Goal: Complete application form: Complete application form

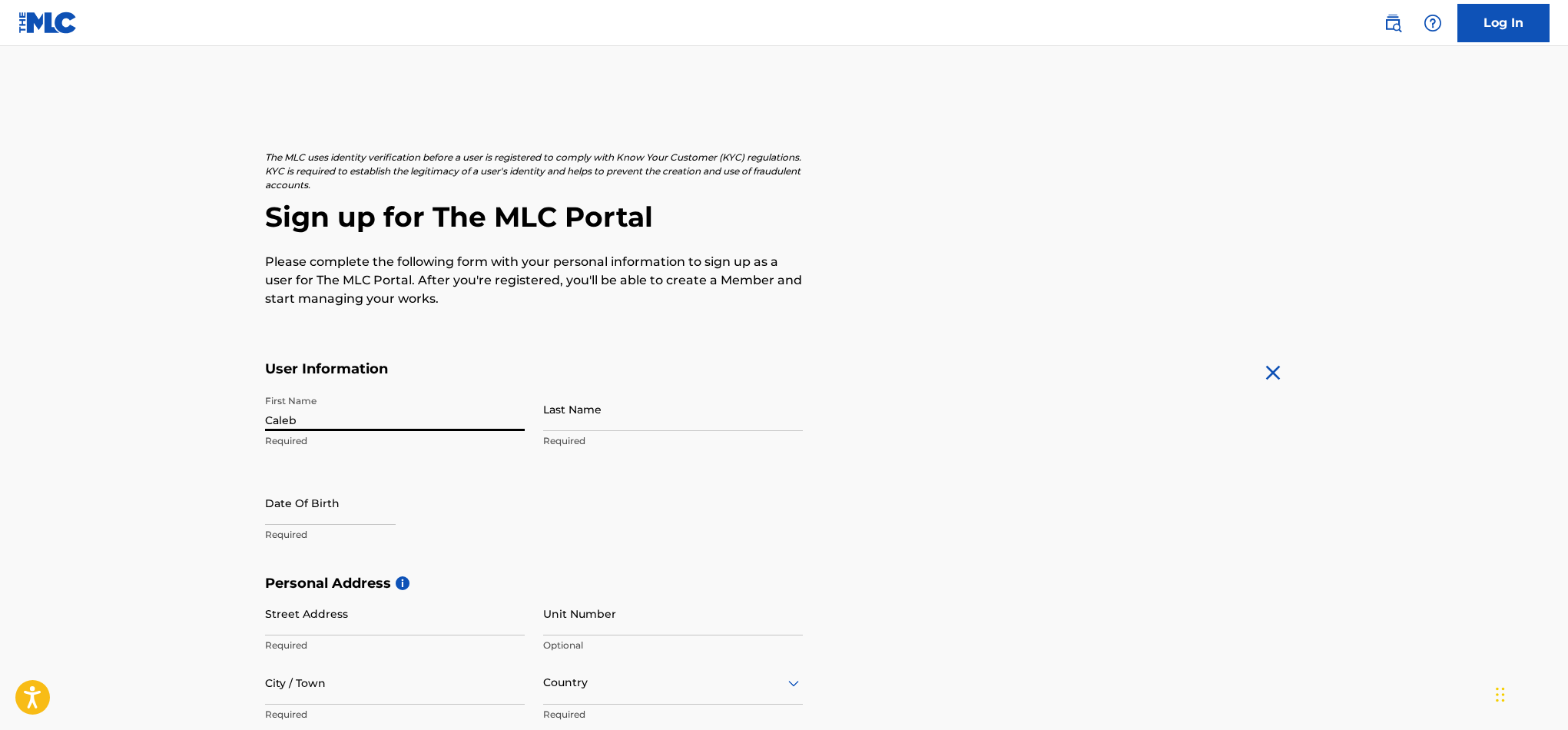
type input "Caleb"
type input "[PERSON_NAME]"
select select "7"
select select "2025"
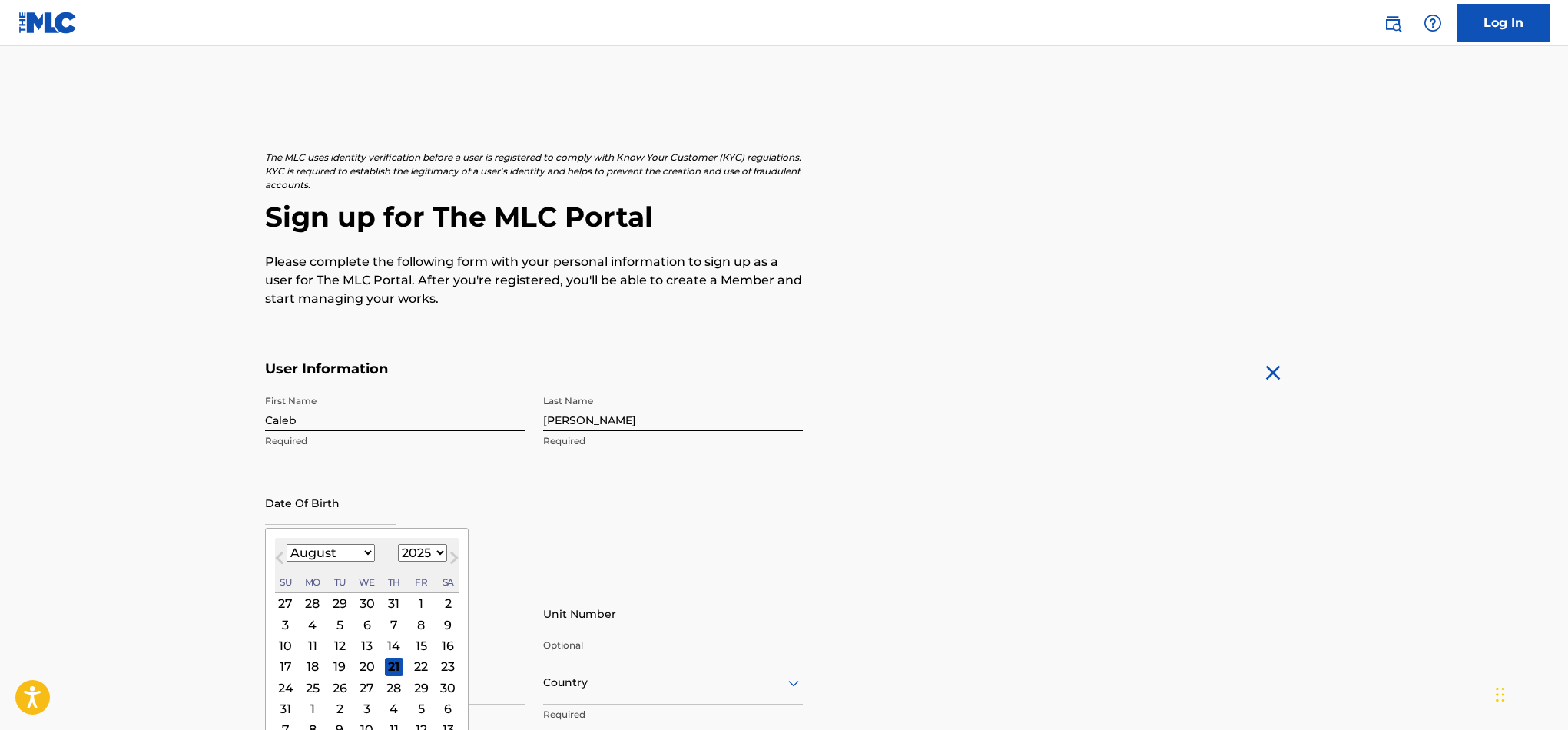
select select "5"
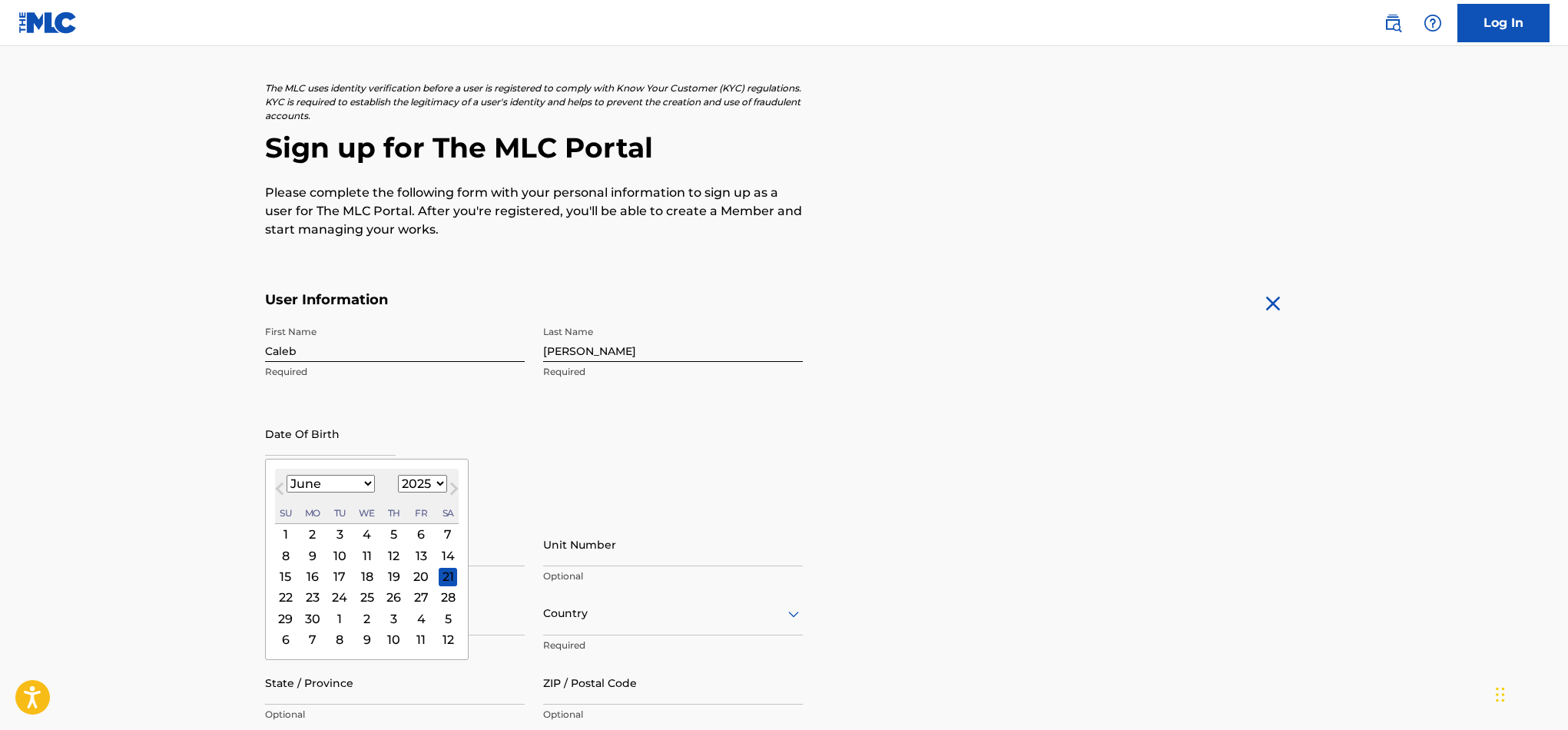
scroll to position [69, 0]
click at [361, 592] on div "25" at bounding box center [367, 598] width 19 height 19
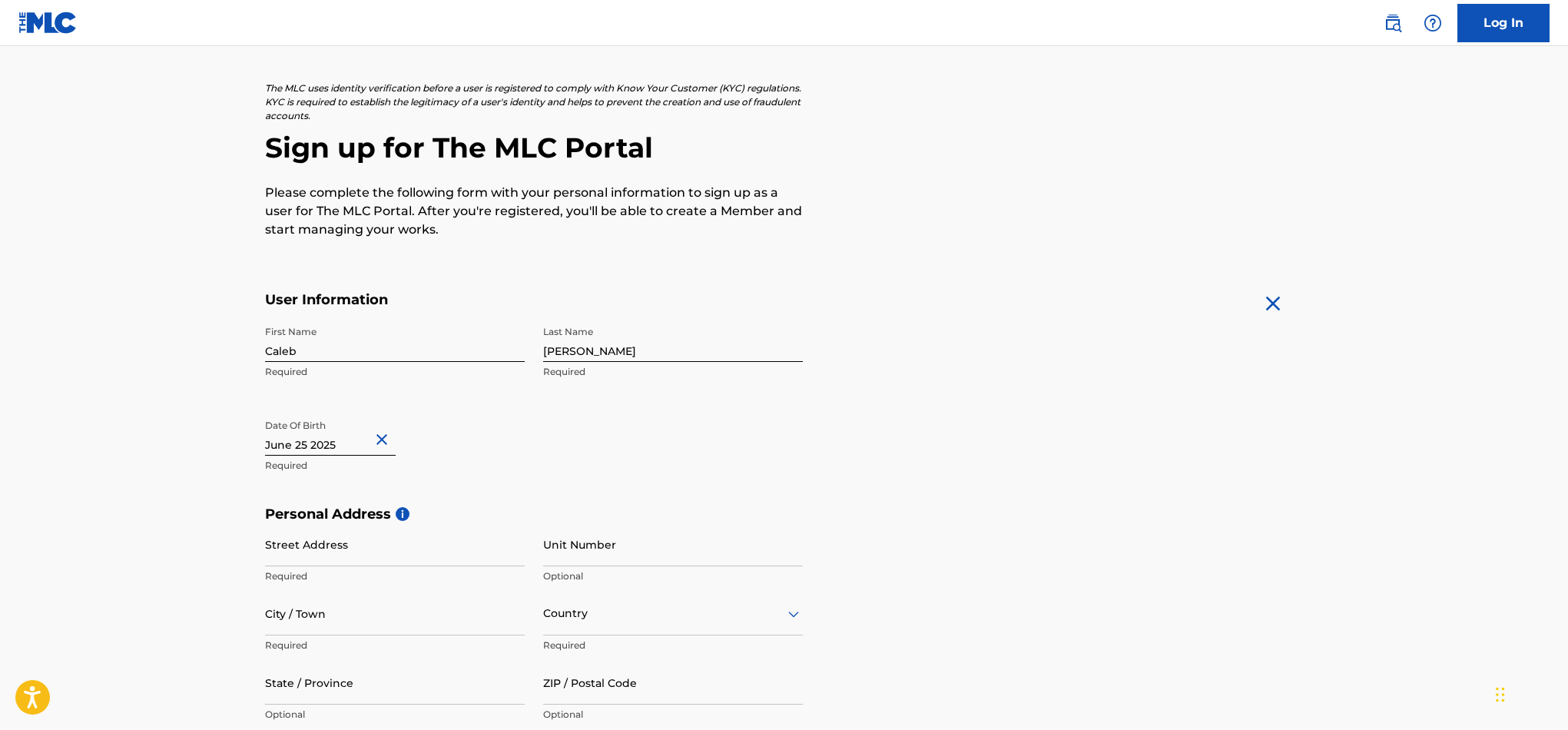
click at [338, 444] on input "text" at bounding box center [330, 433] width 131 height 44
select select "5"
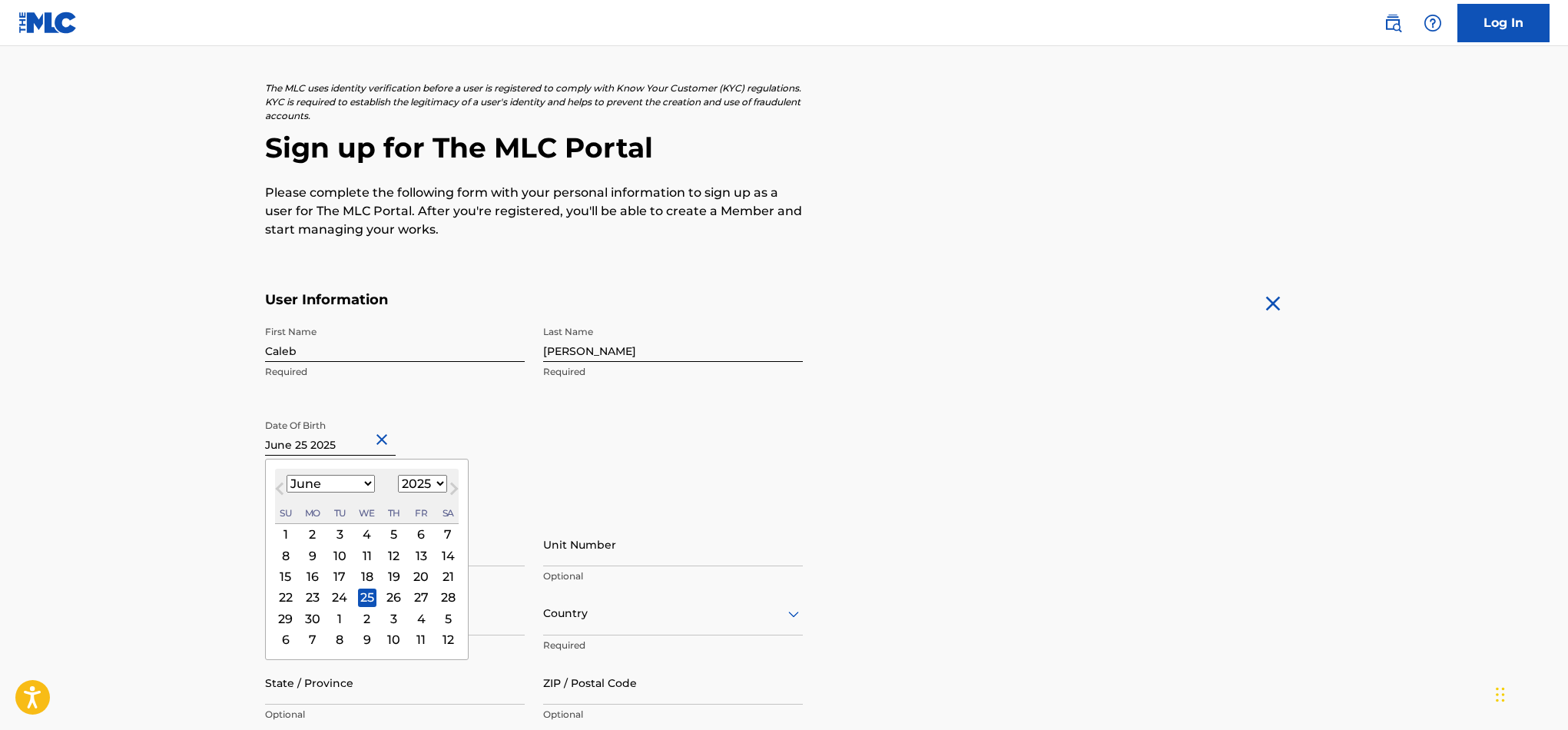
select select "1991"
click at [332, 616] on div "25" at bounding box center [340, 619] width 19 height 19
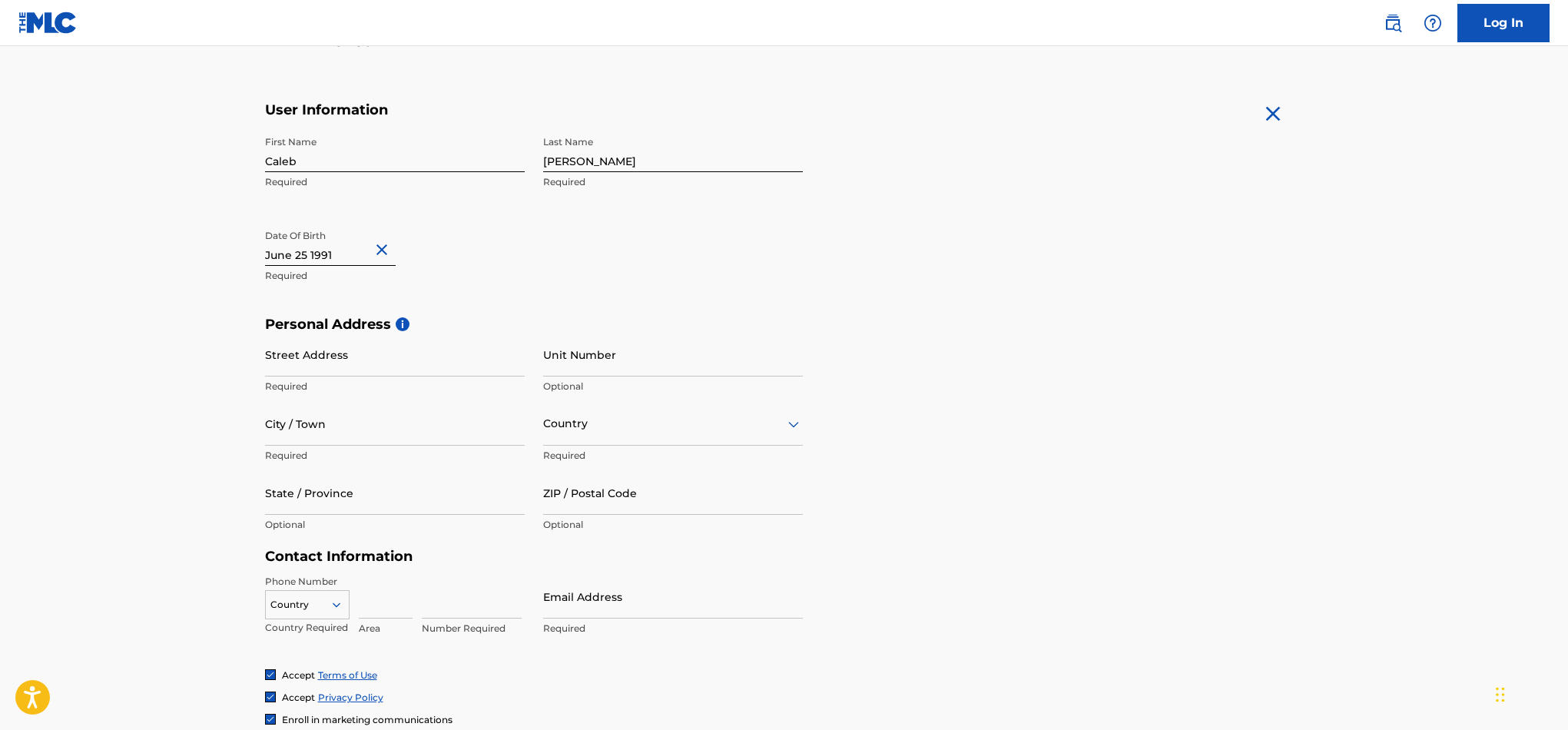
scroll to position [283, 0]
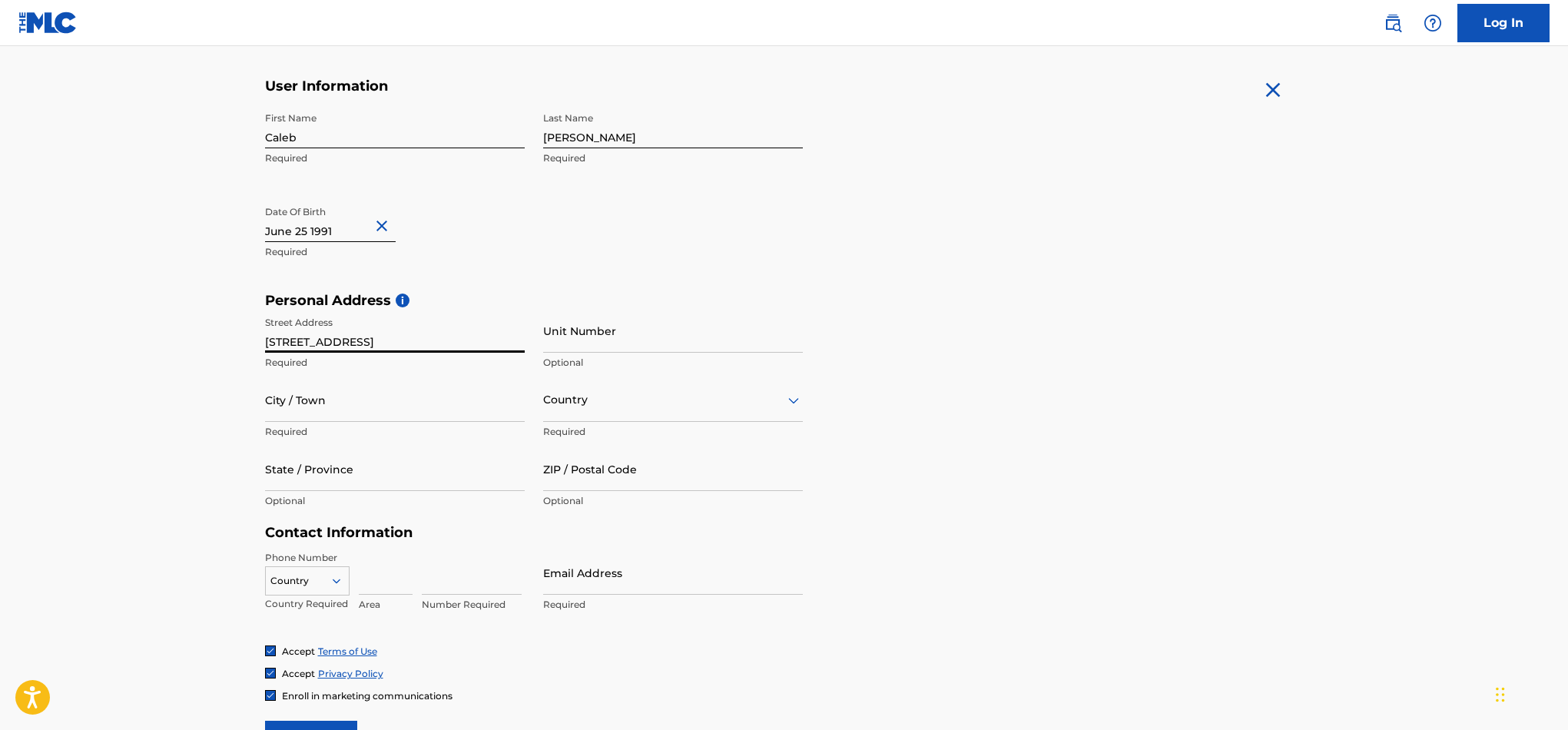
type input "[STREET_ADDRESS]"
type input "Nashua"
click at [598, 407] on div at bounding box center [673, 400] width 260 height 19
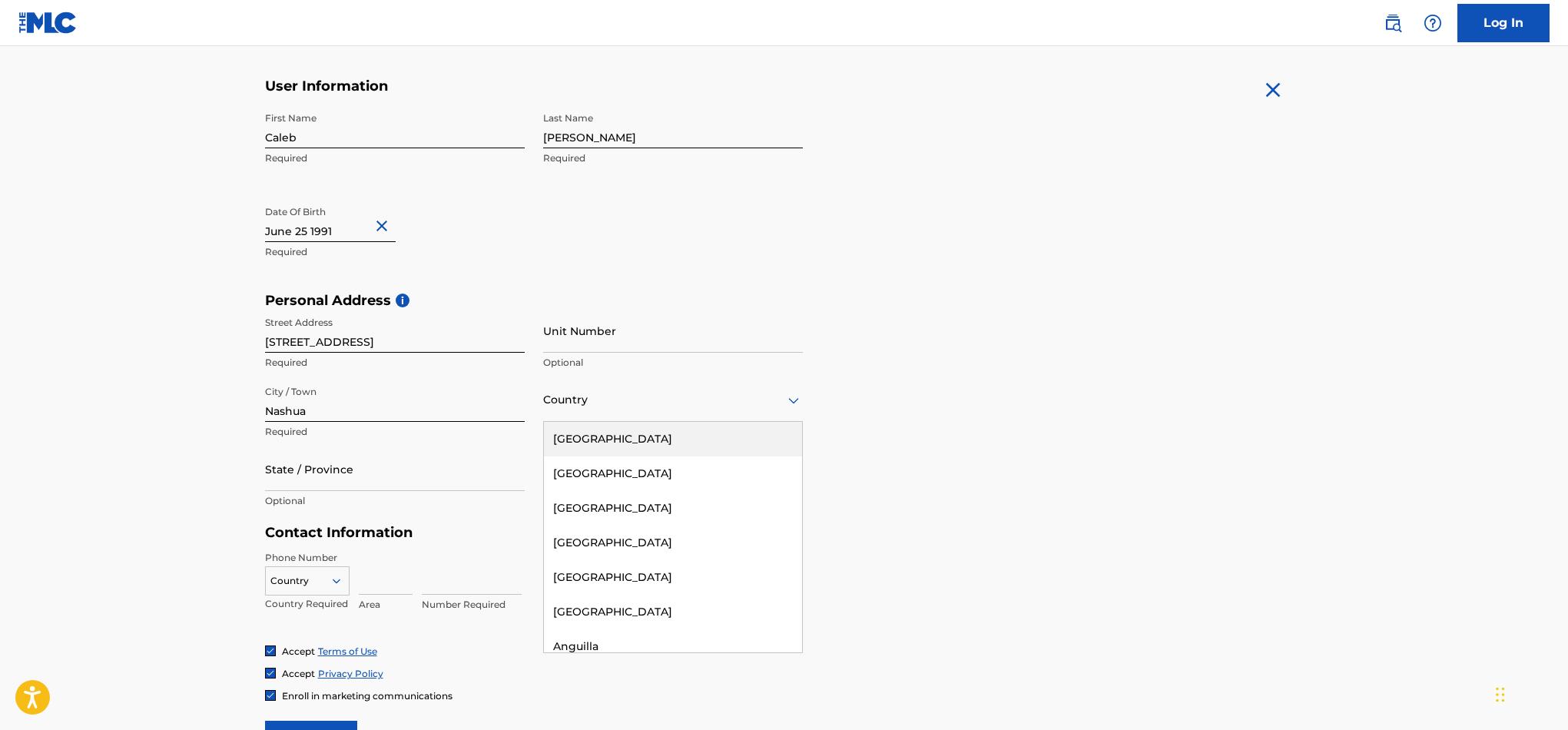
click at [598, 439] on div "[GEOGRAPHIC_DATA]" at bounding box center [672, 439] width 258 height 34
click at [415, 475] on div at bounding box center [395, 469] width 260 height 19
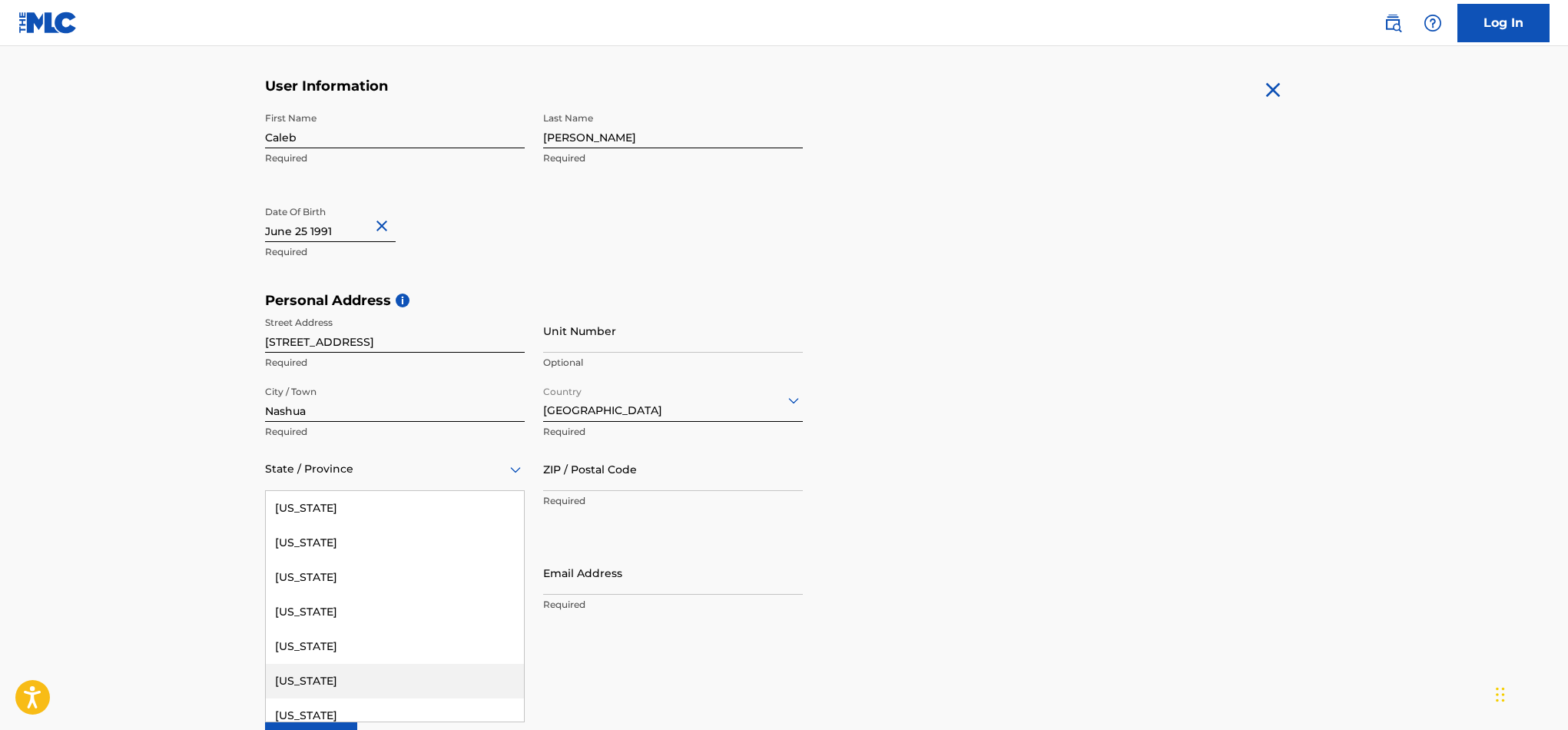
scroll to position [908, 0]
click at [377, 680] on div "[US_STATE]" at bounding box center [395, 673] width 258 height 34
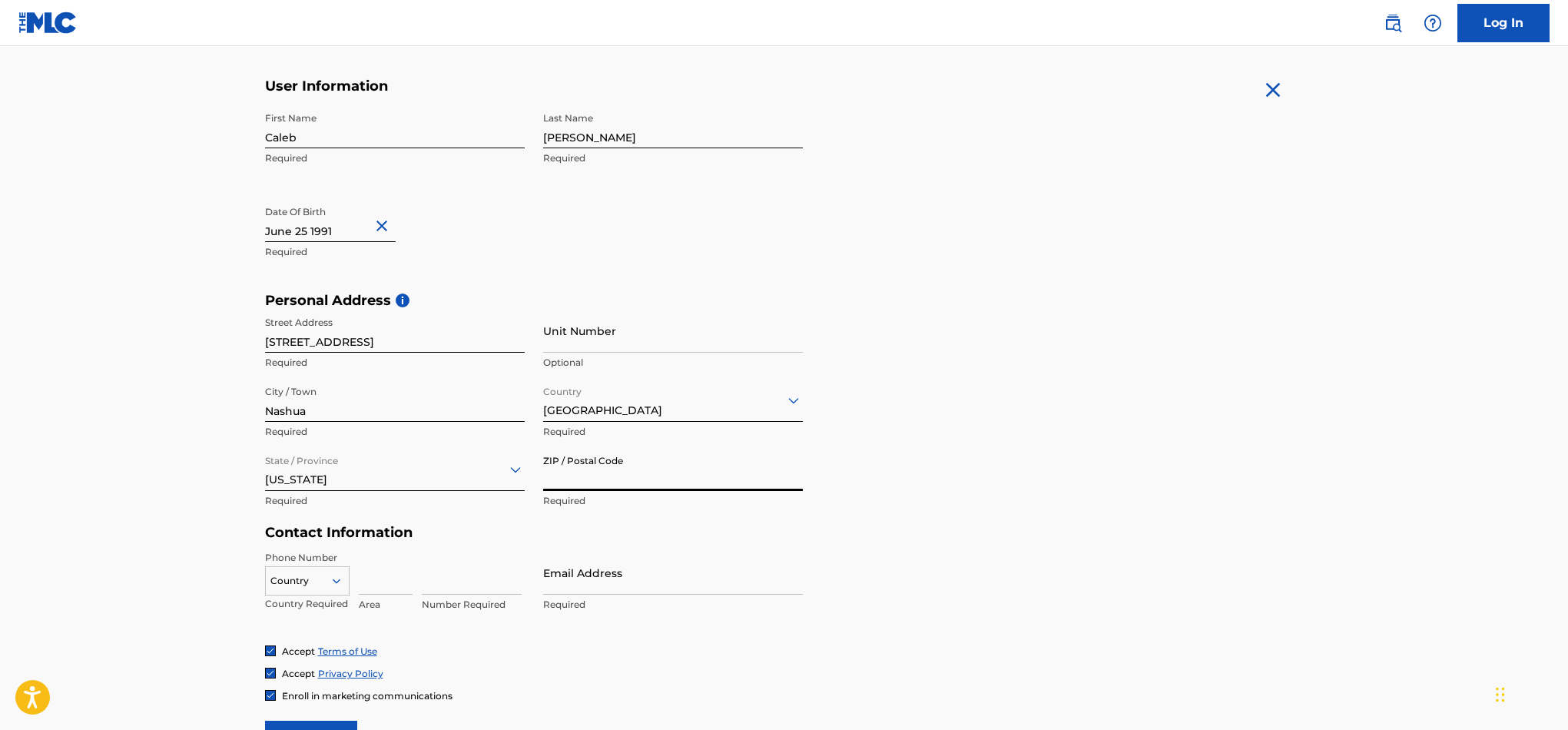
scroll to position [284, 0]
type input "03062"
click at [252, 441] on div "The MLC uses identity verification before a user is registered to comply with K…" at bounding box center [784, 312] width 1075 height 892
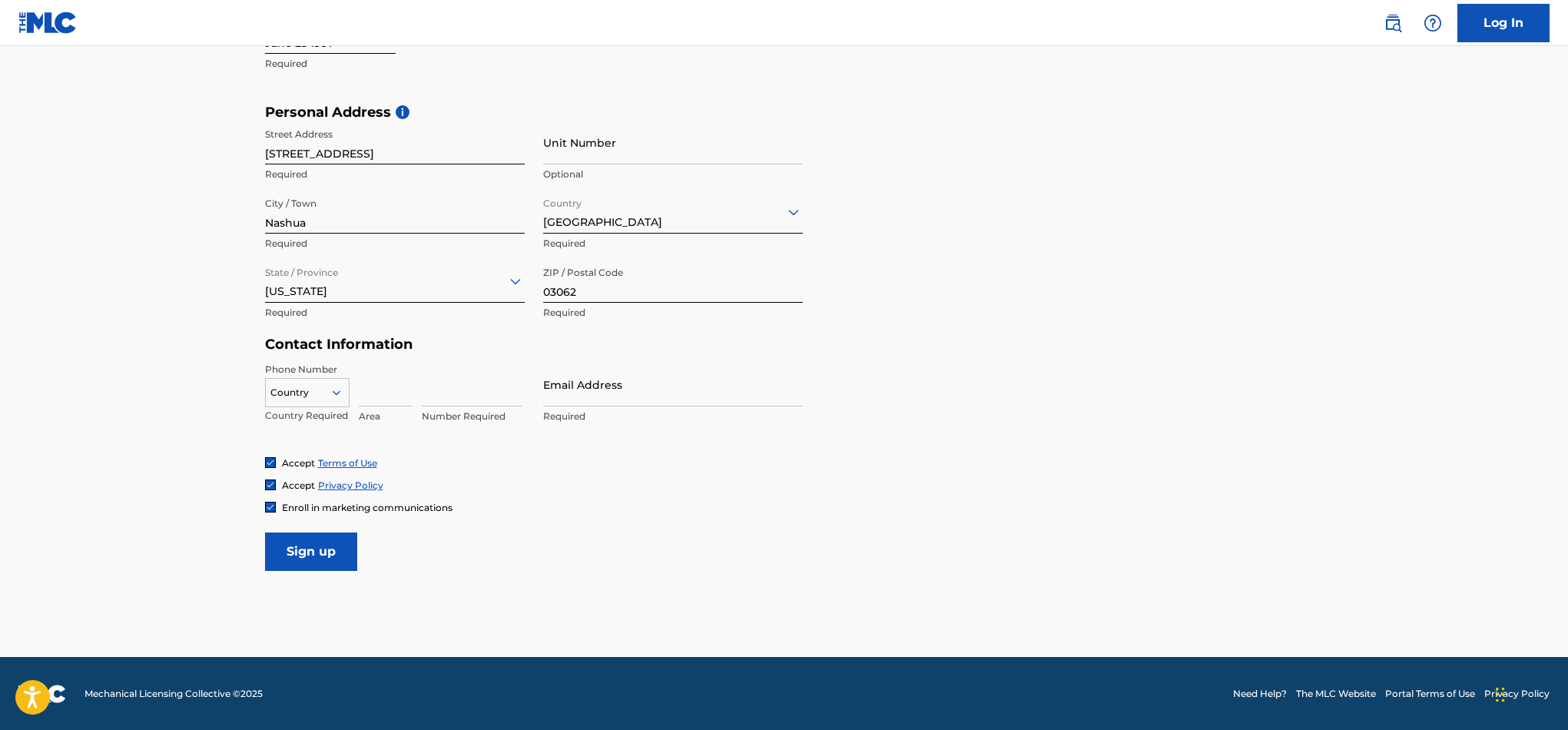
scroll to position [470, 0]
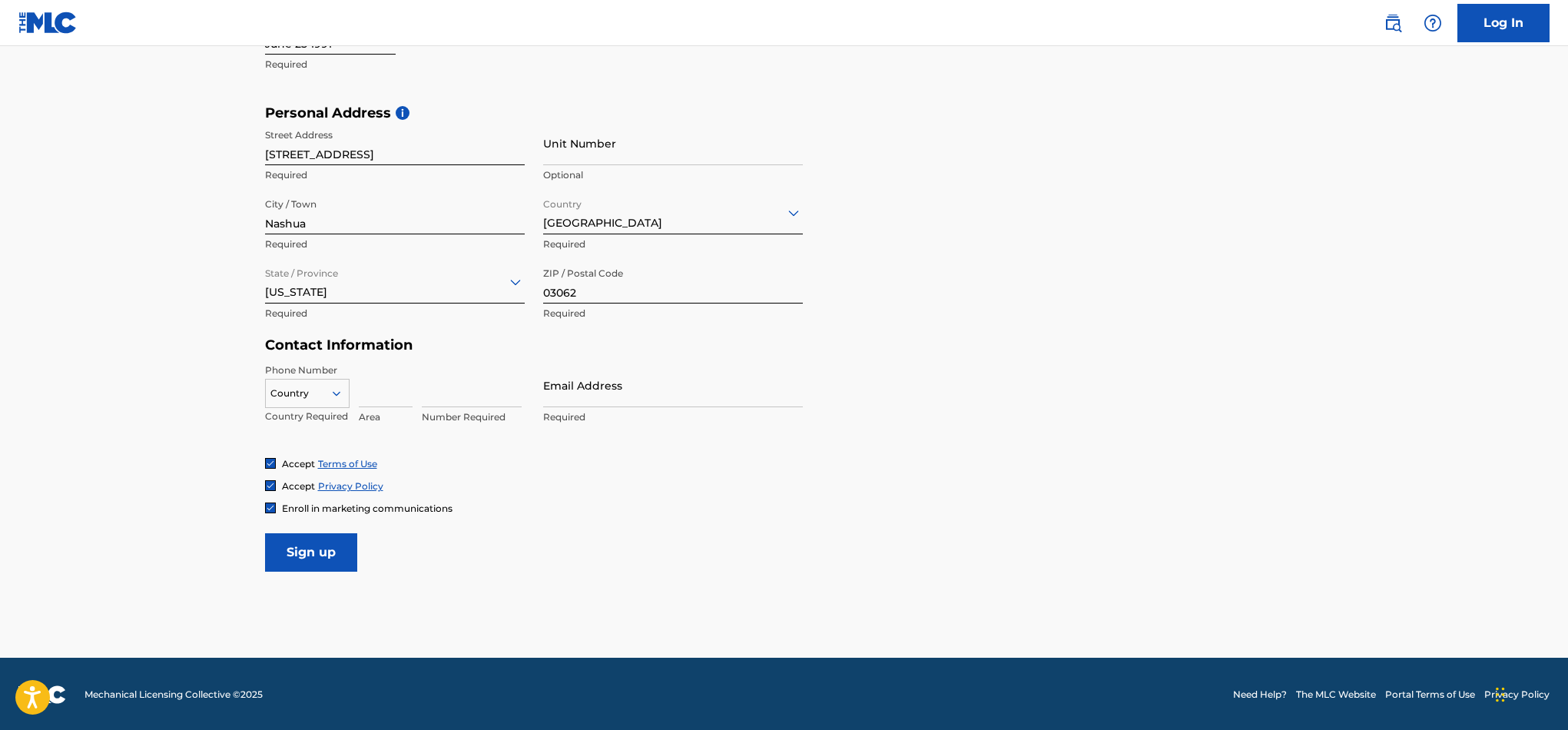
click at [368, 388] on input at bounding box center [385, 385] width 54 height 44
type input "603"
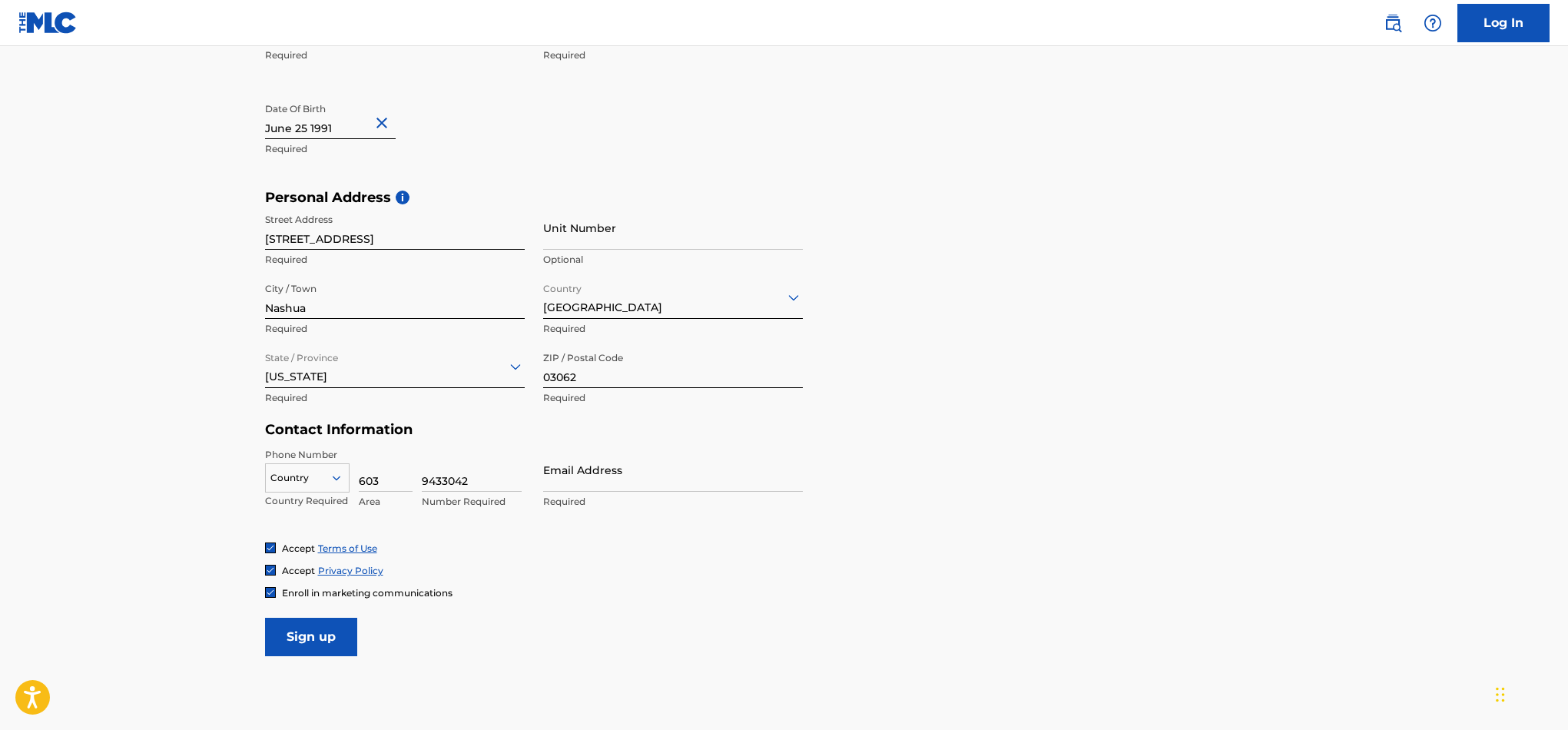
scroll to position [386, 0]
type input "9433042"
type input "C"
type input "[EMAIL_ADDRESS][DOMAIN_NAME]"
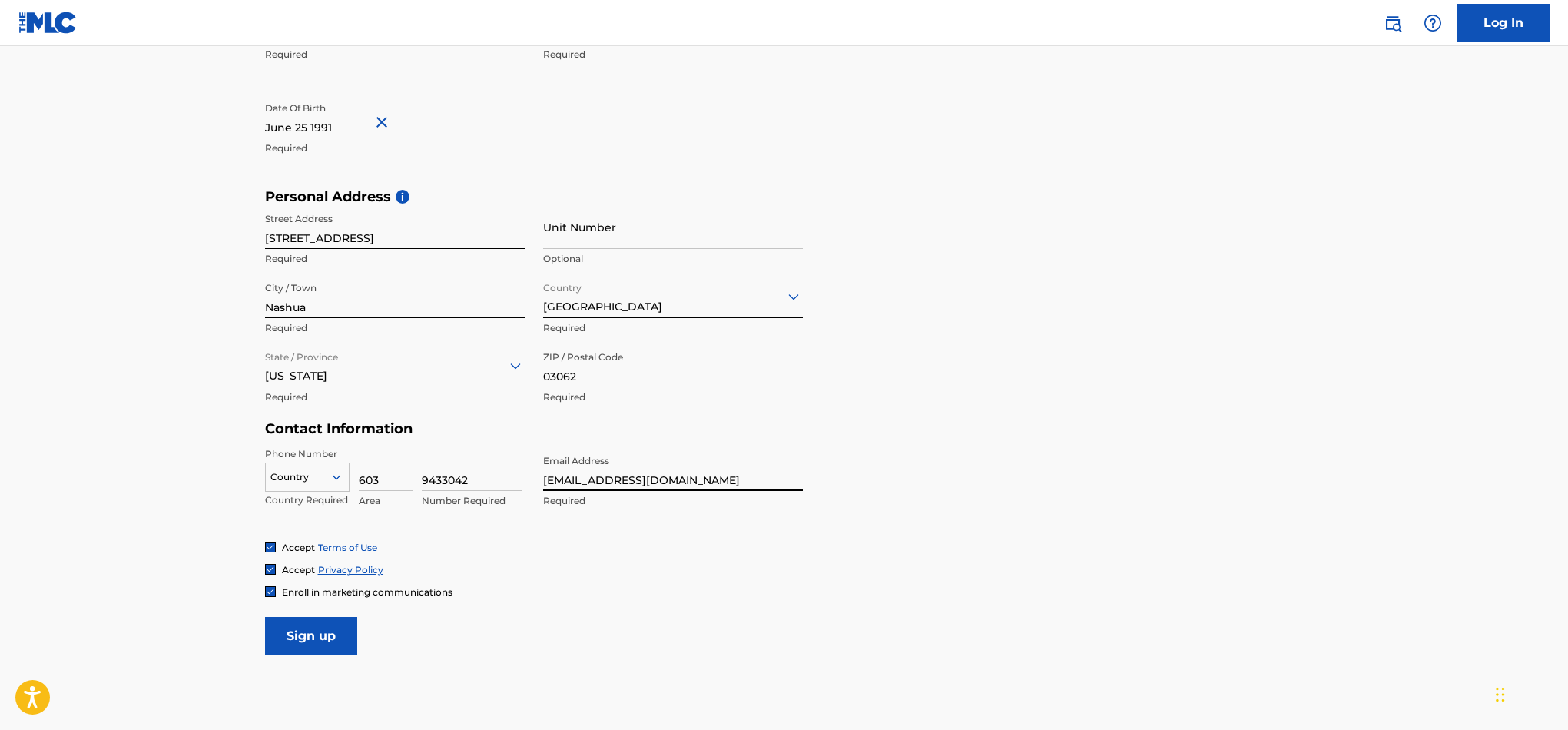
click at [854, 593] on div "Enroll in marketing communications" at bounding box center [784, 592] width 1038 height 13
click at [267, 592] on img at bounding box center [270, 592] width 9 height 9
click at [311, 634] on input "Sign up" at bounding box center [311, 636] width 92 height 38
click at [314, 483] on div at bounding box center [307, 477] width 83 height 17
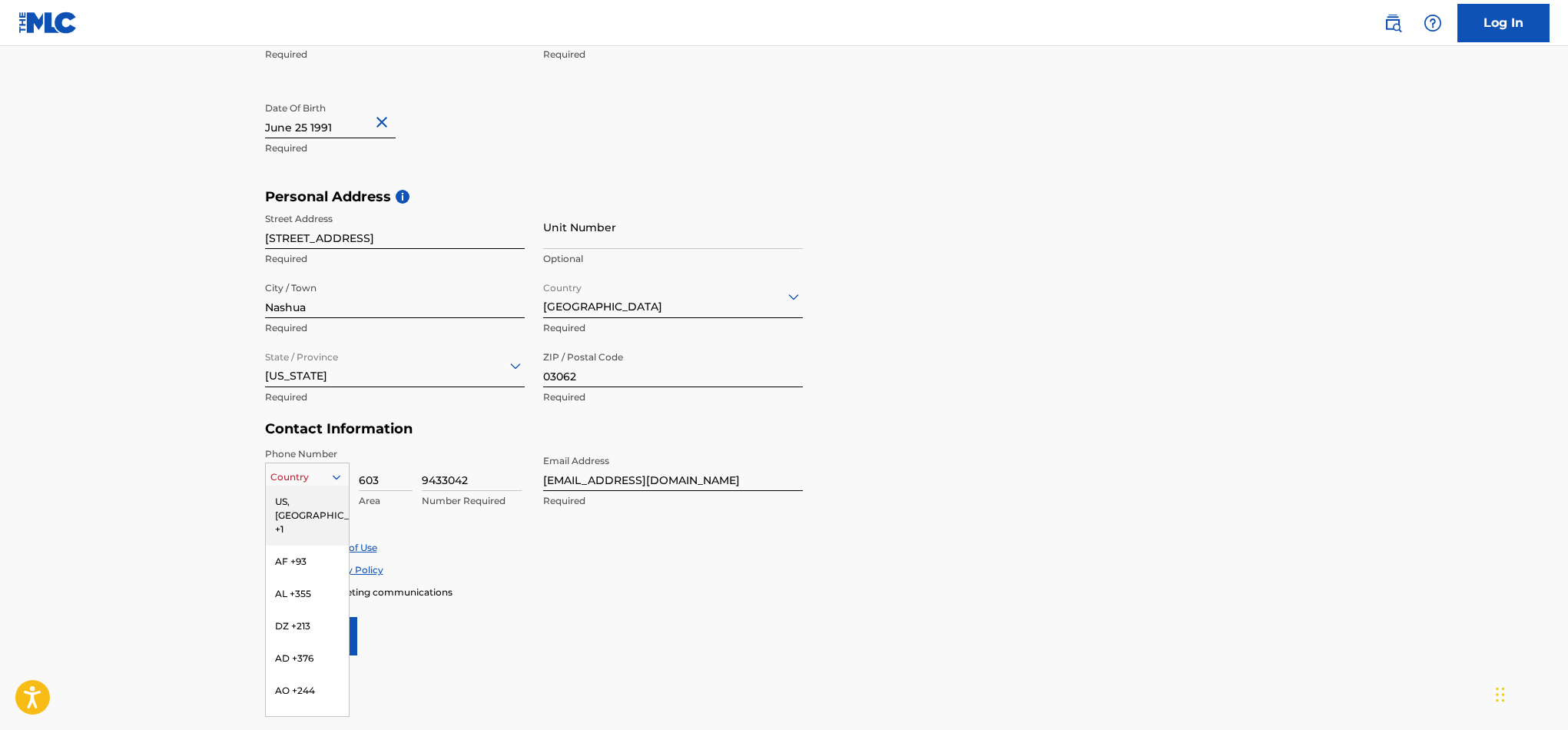
click at [318, 505] on div "US, [GEOGRAPHIC_DATA] +1" at bounding box center [307, 515] width 83 height 60
click at [329, 623] on input "Sign up" at bounding box center [311, 636] width 92 height 38
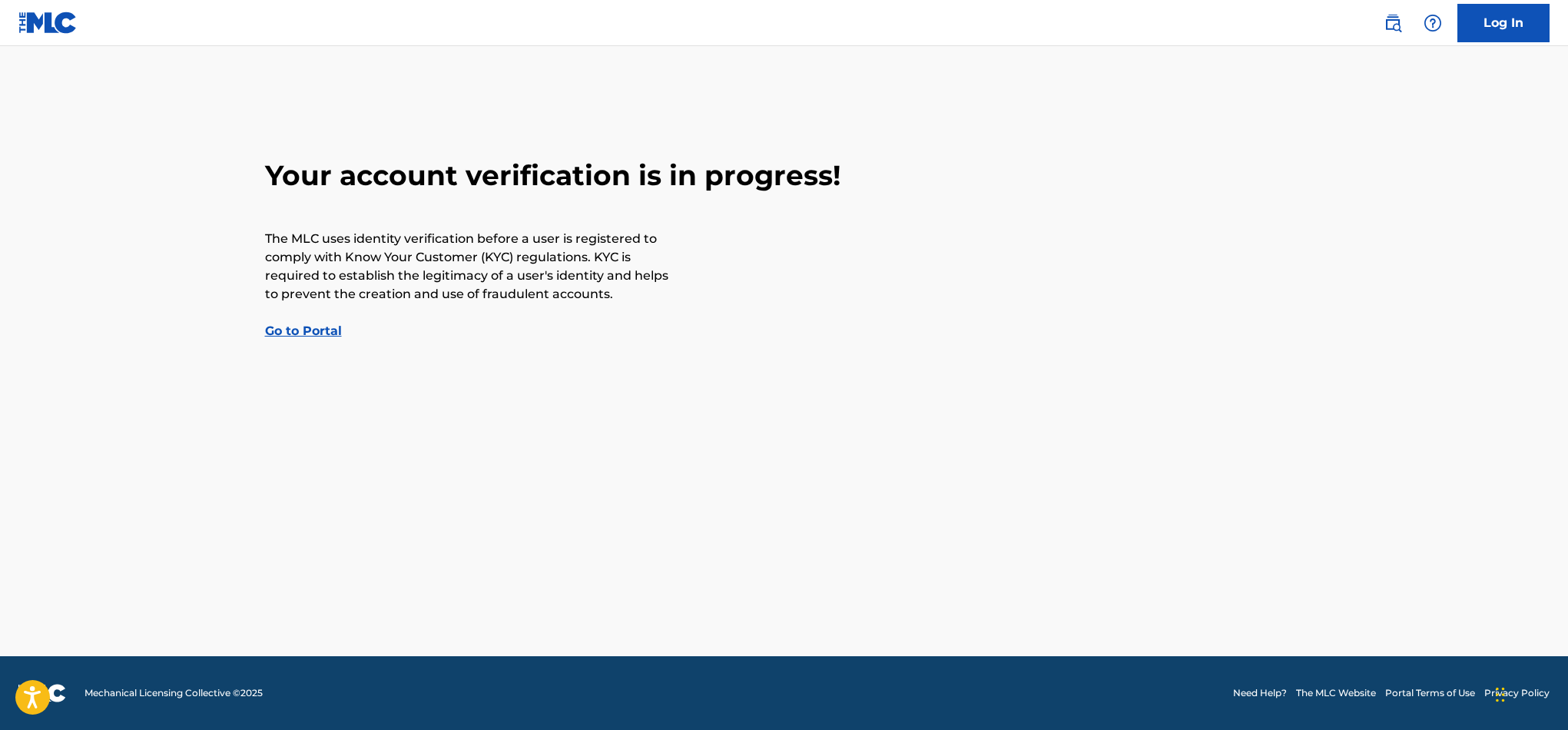
click at [322, 331] on link "Go to Portal" at bounding box center [303, 330] width 77 height 15
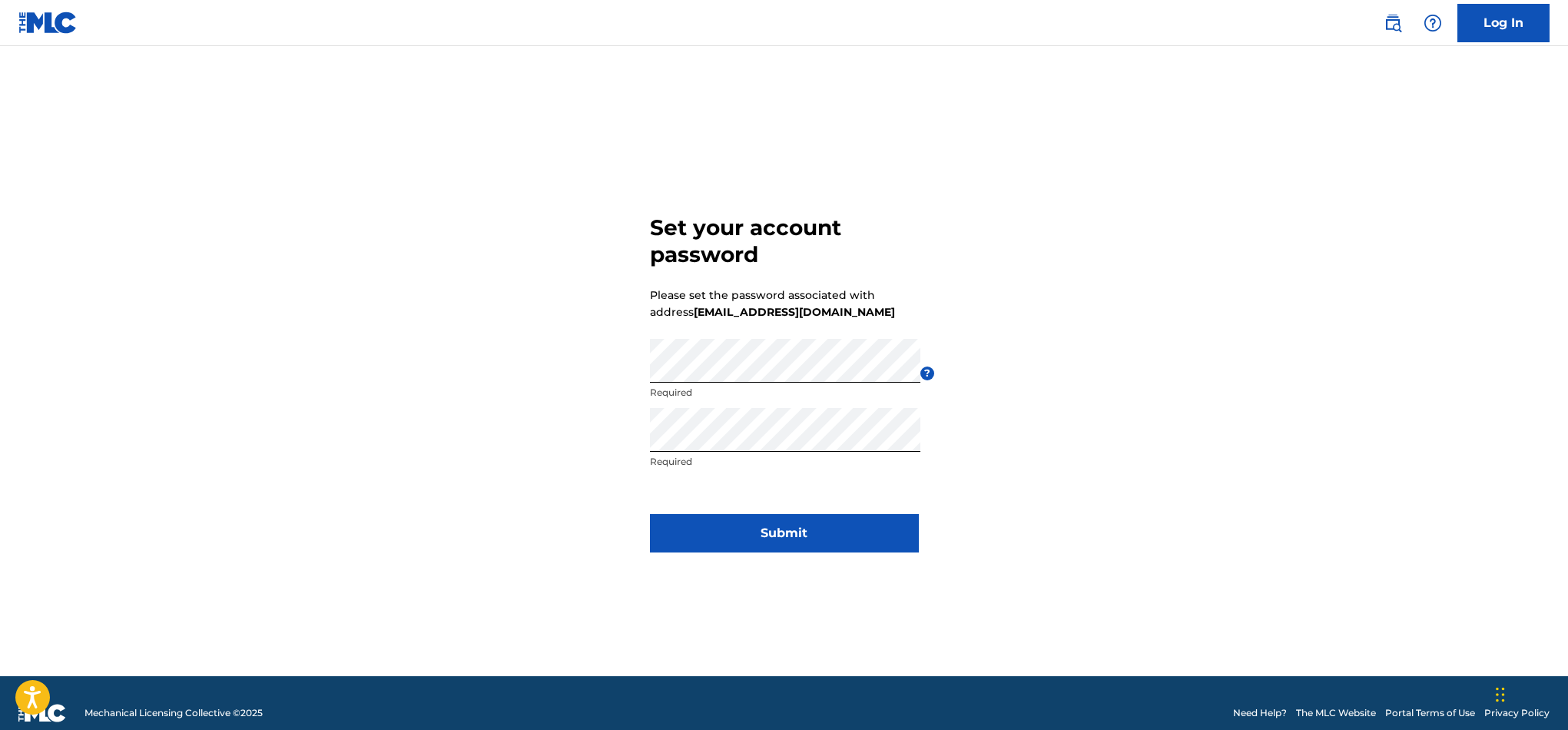
click at [823, 525] on button "Submit" at bounding box center [784, 533] width 269 height 38
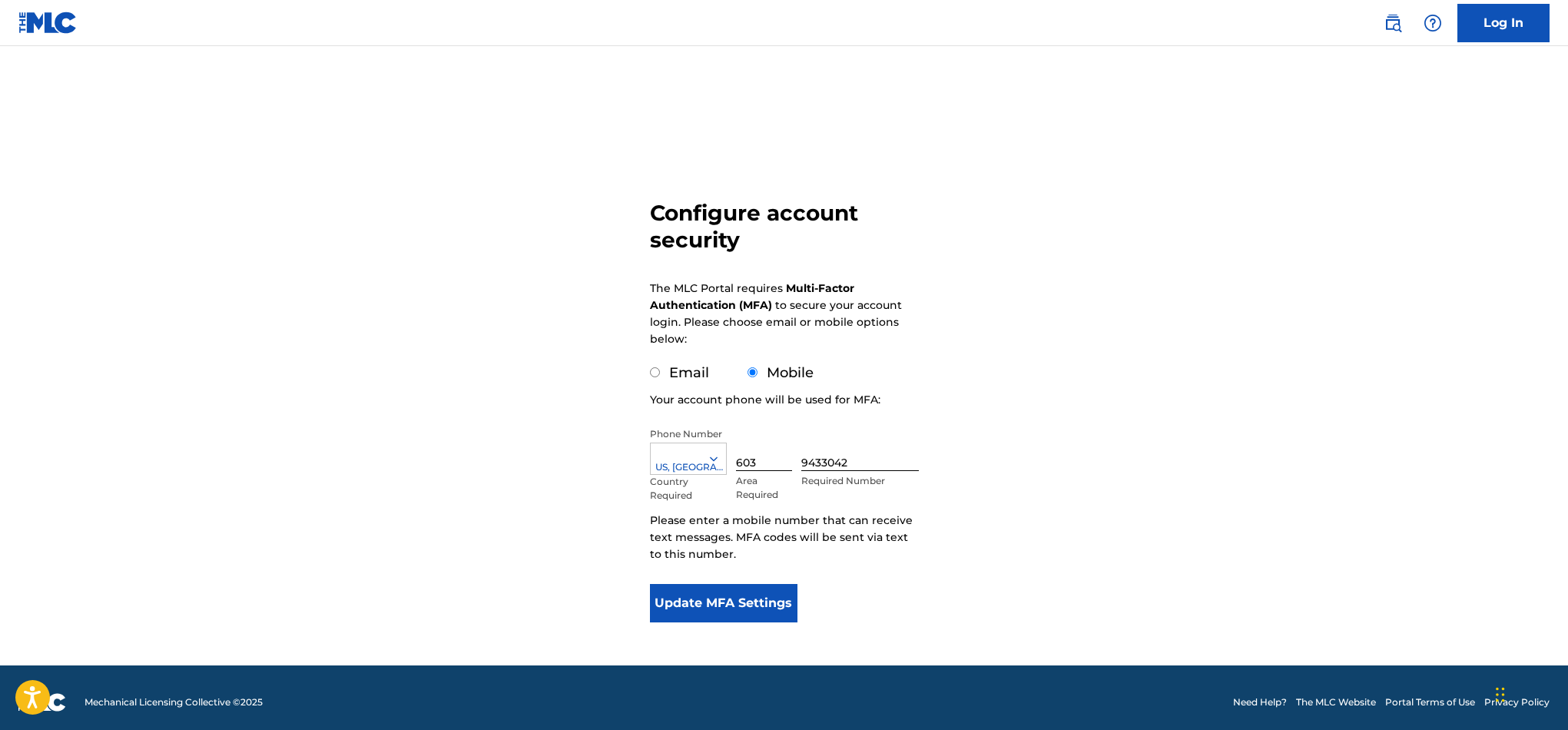
click at [772, 603] on button "Update MFA Settings" at bounding box center [723, 603] width 148 height 38
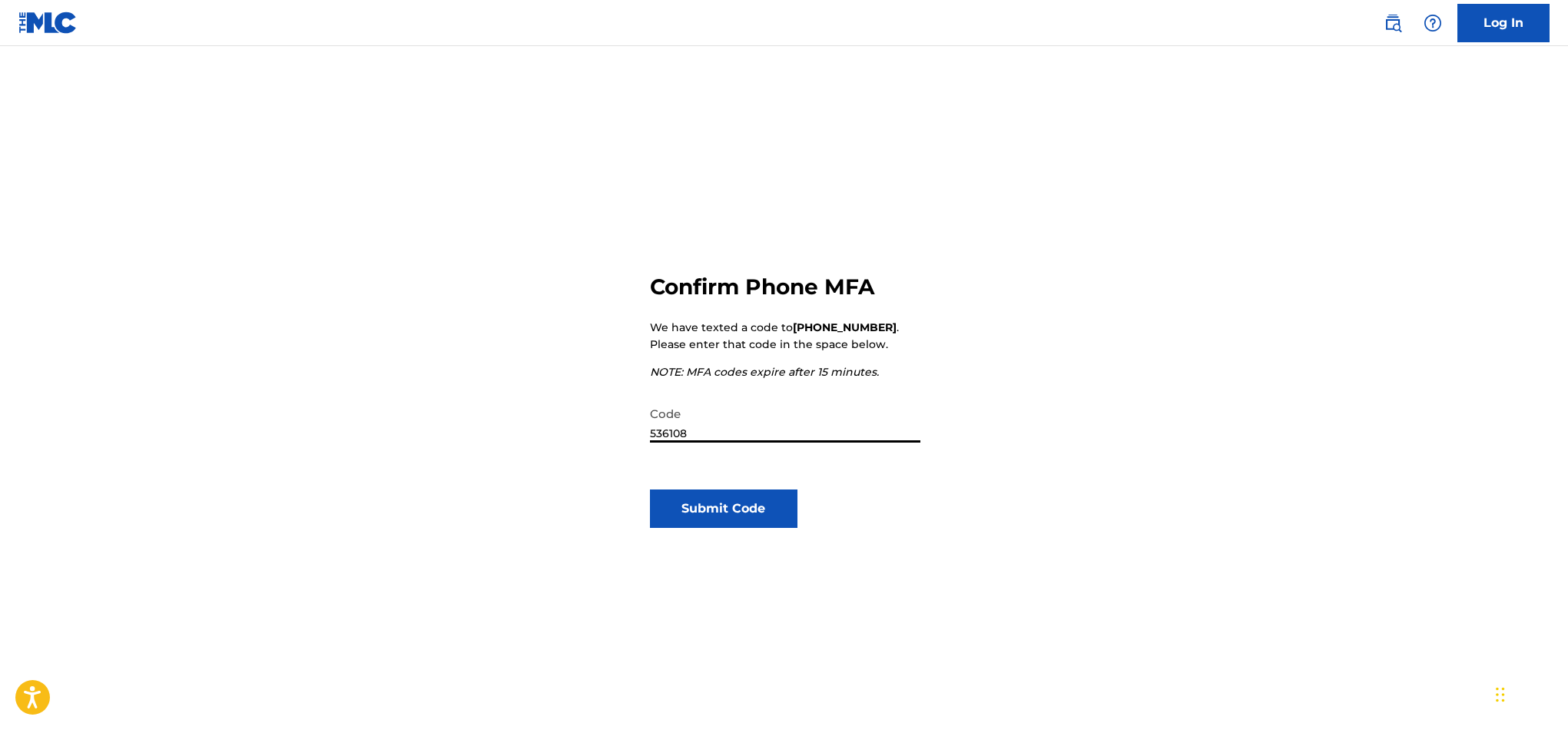
type input "536108"
click at [744, 513] on button "Submit Code" at bounding box center [723, 509] width 148 height 38
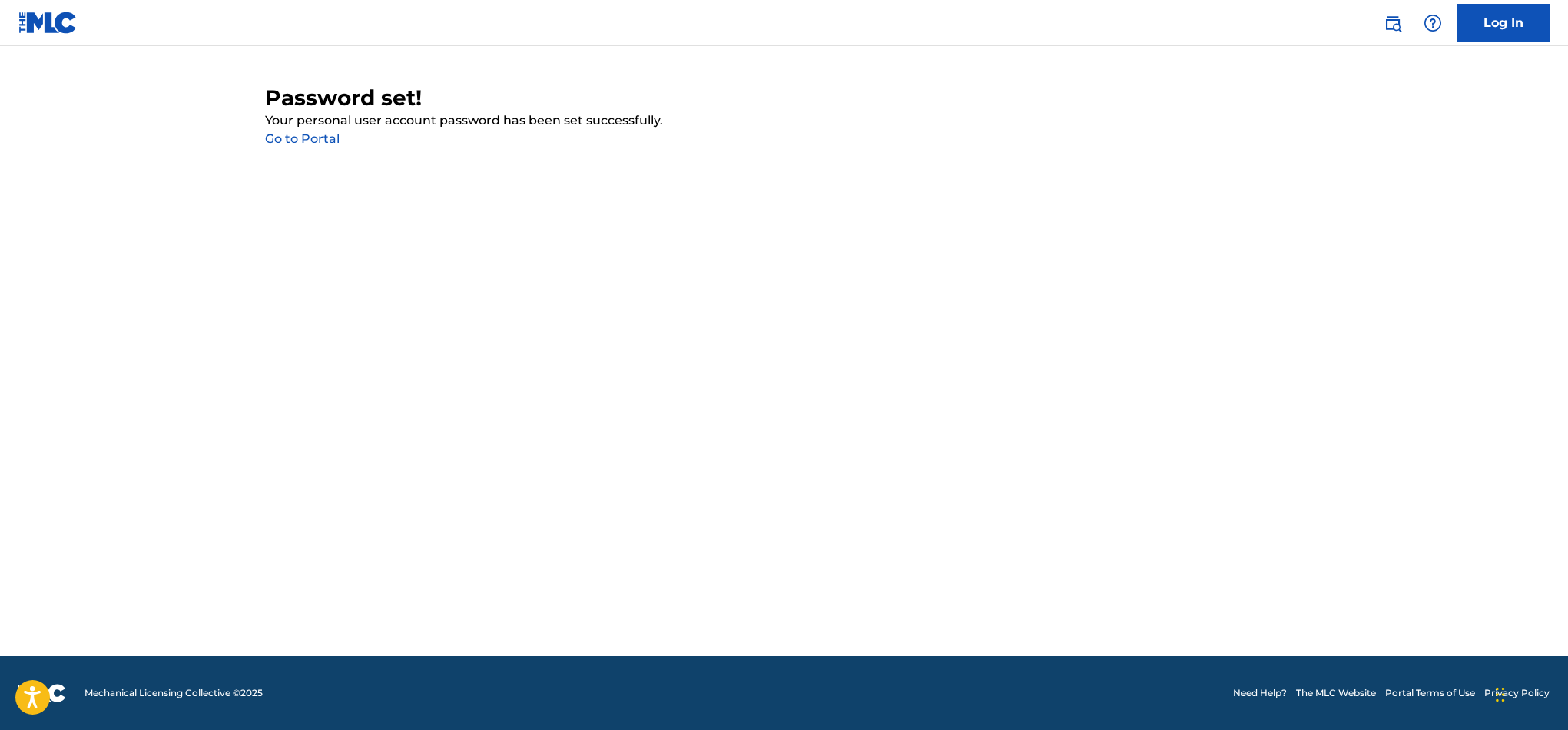
click at [267, 142] on link "Go to Portal" at bounding box center [302, 138] width 74 height 15
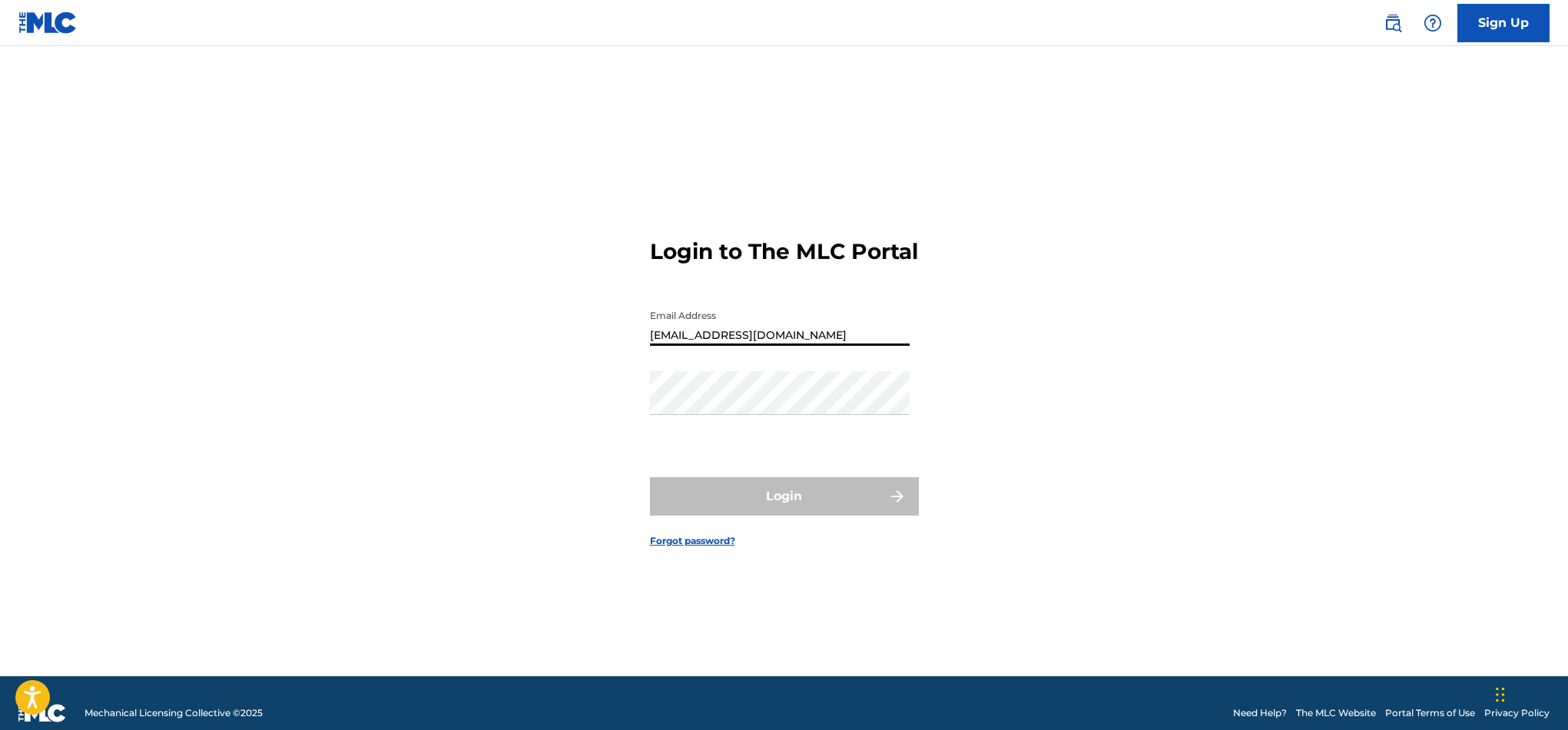
type input "[EMAIL_ADDRESS][DOMAIN_NAME]"
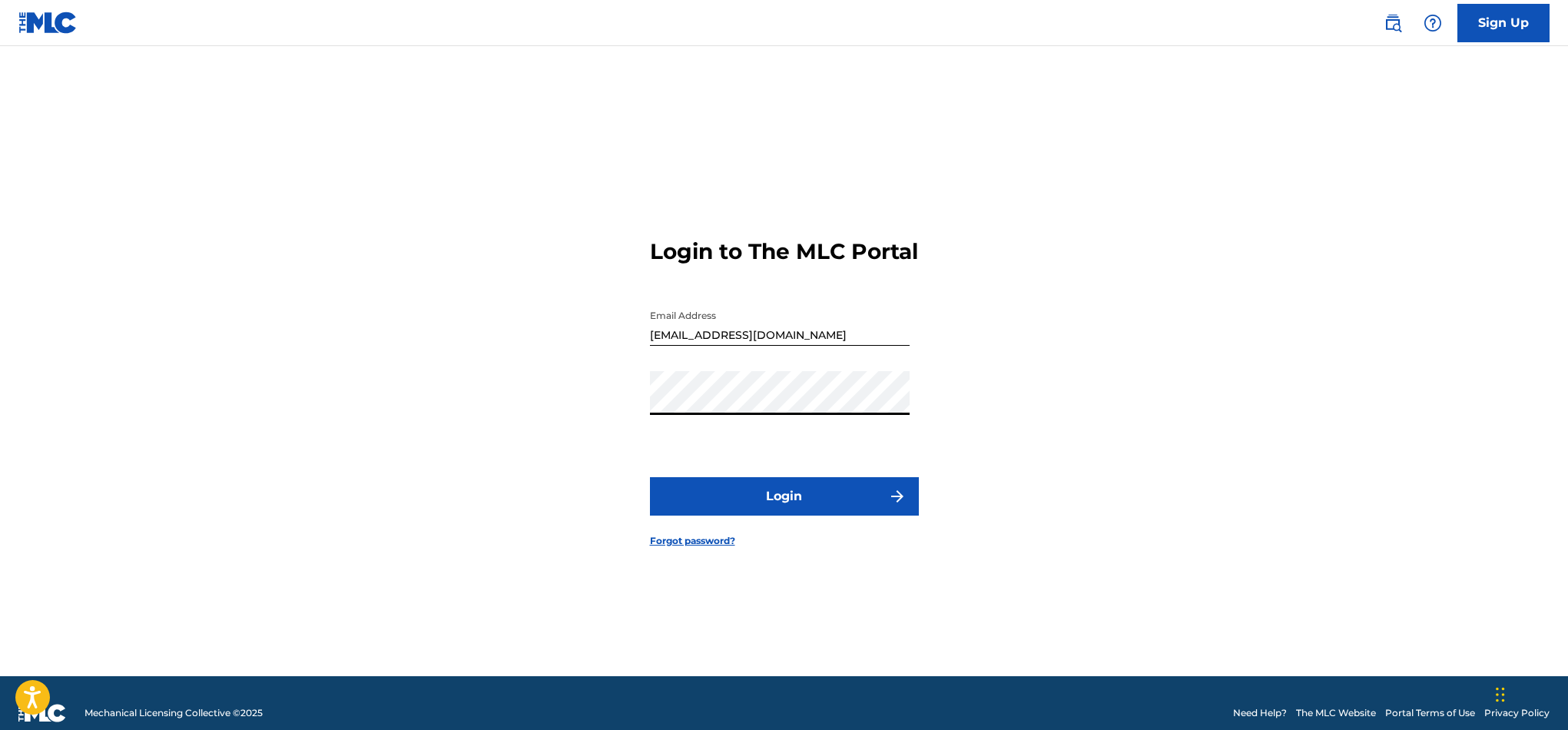
click at [778, 501] on button "Login" at bounding box center [784, 496] width 269 height 38
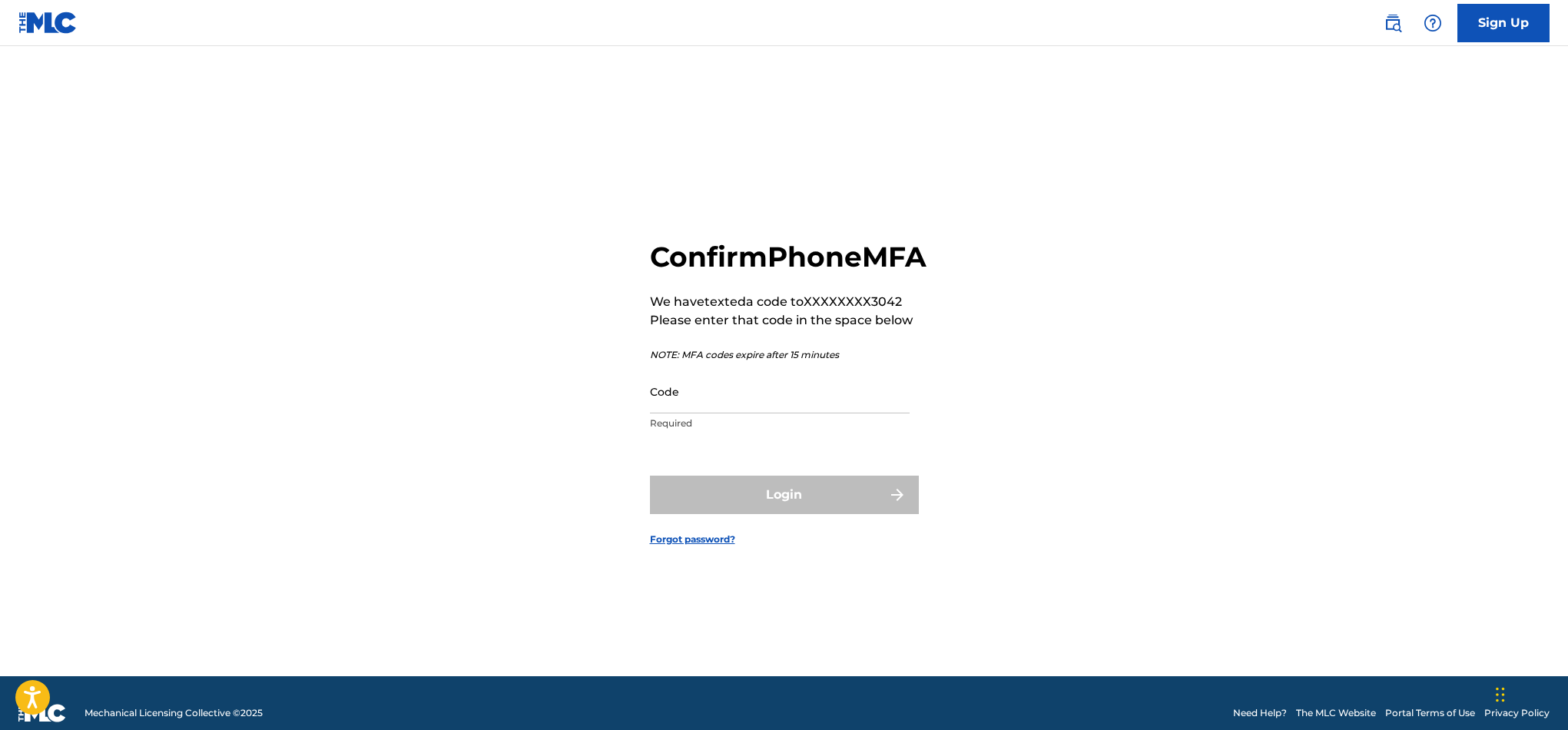
click at [763, 414] on input "Code" at bounding box center [779, 391] width 260 height 44
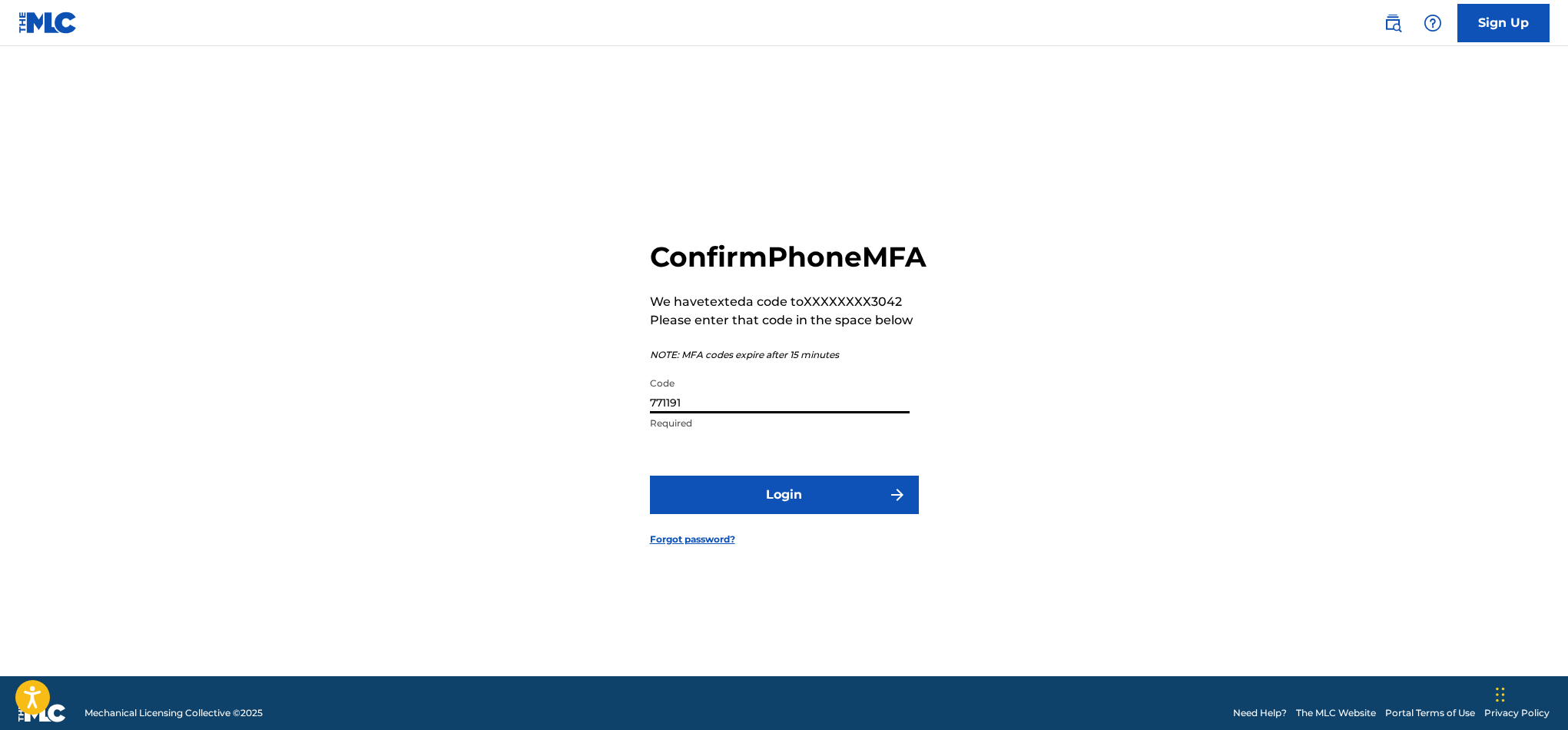
type input "771191"
click at [814, 511] on button "Login" at bounding box center [784, 494] width 269 height 38
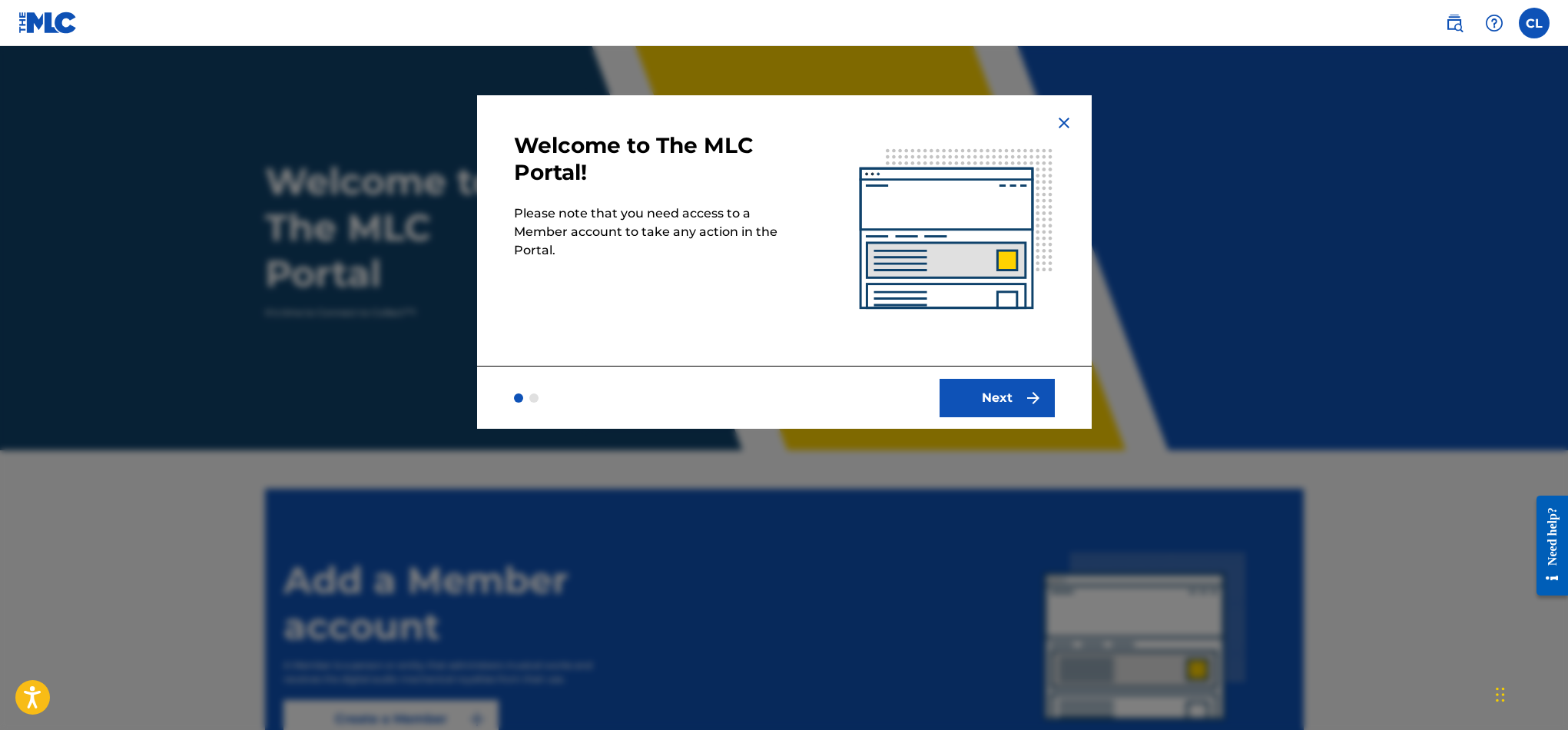
click at [1063, 119] on img at bounding box center [1064, 123] width 19 height 19
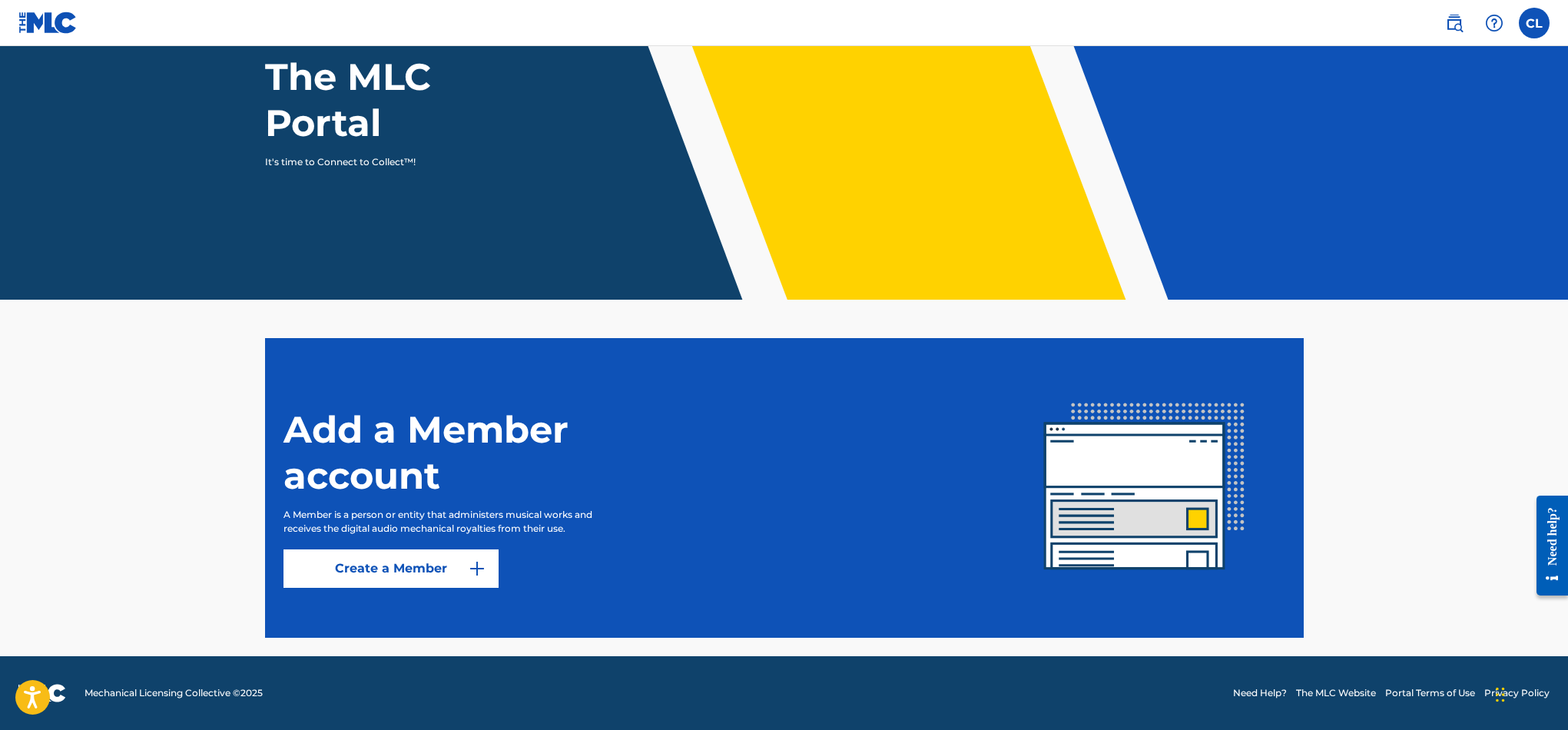
scroll to position [150, 0]
click at [355, 564] on link "Create a Member" at bounding box center [391, 568] width 215 height 38
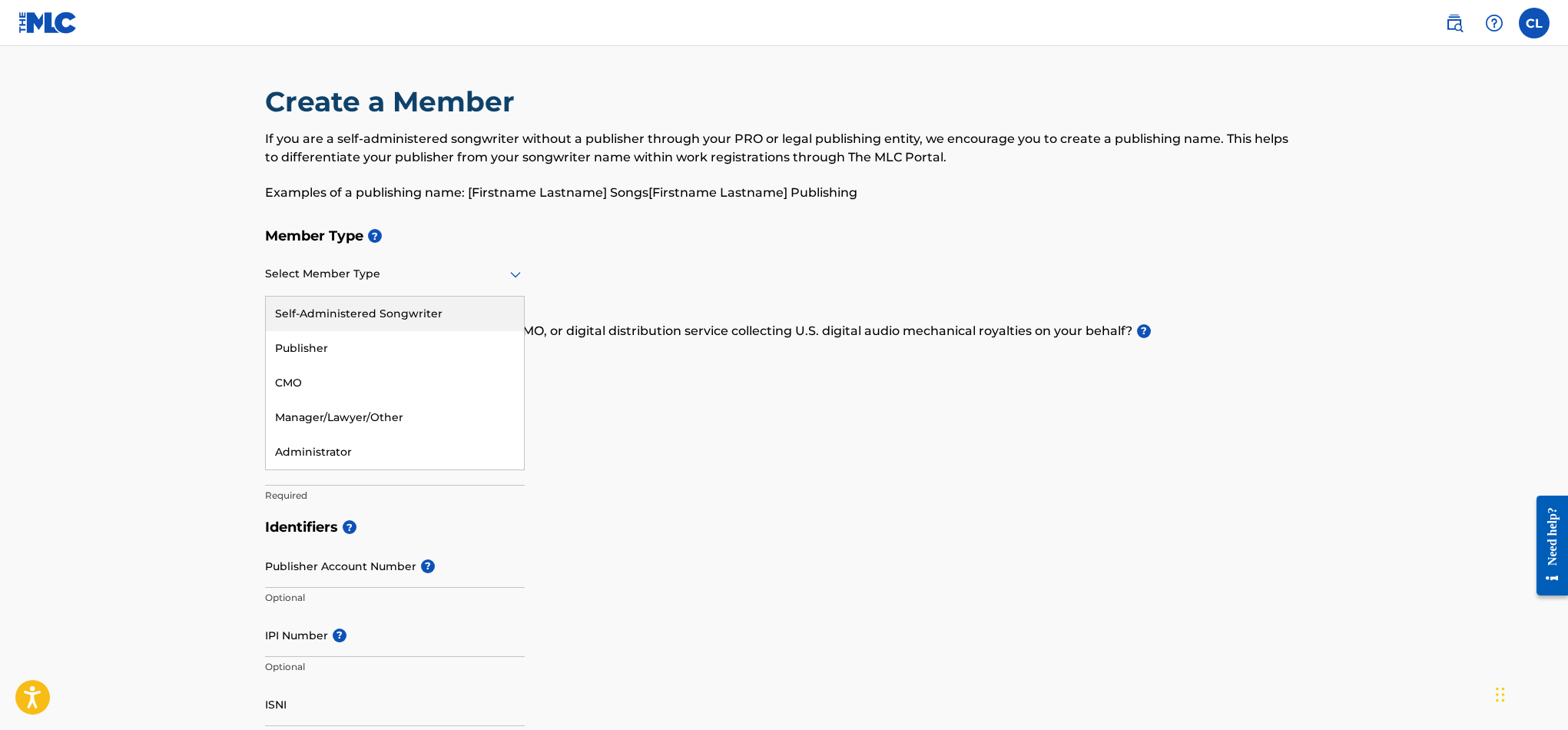
click at [302, 266] on div at bounding box center [395, 274] width 260 height 19
click at [308, 315] on div "Self-Administered Songwriter" at bounding box center [395, 314] width 258 height 34
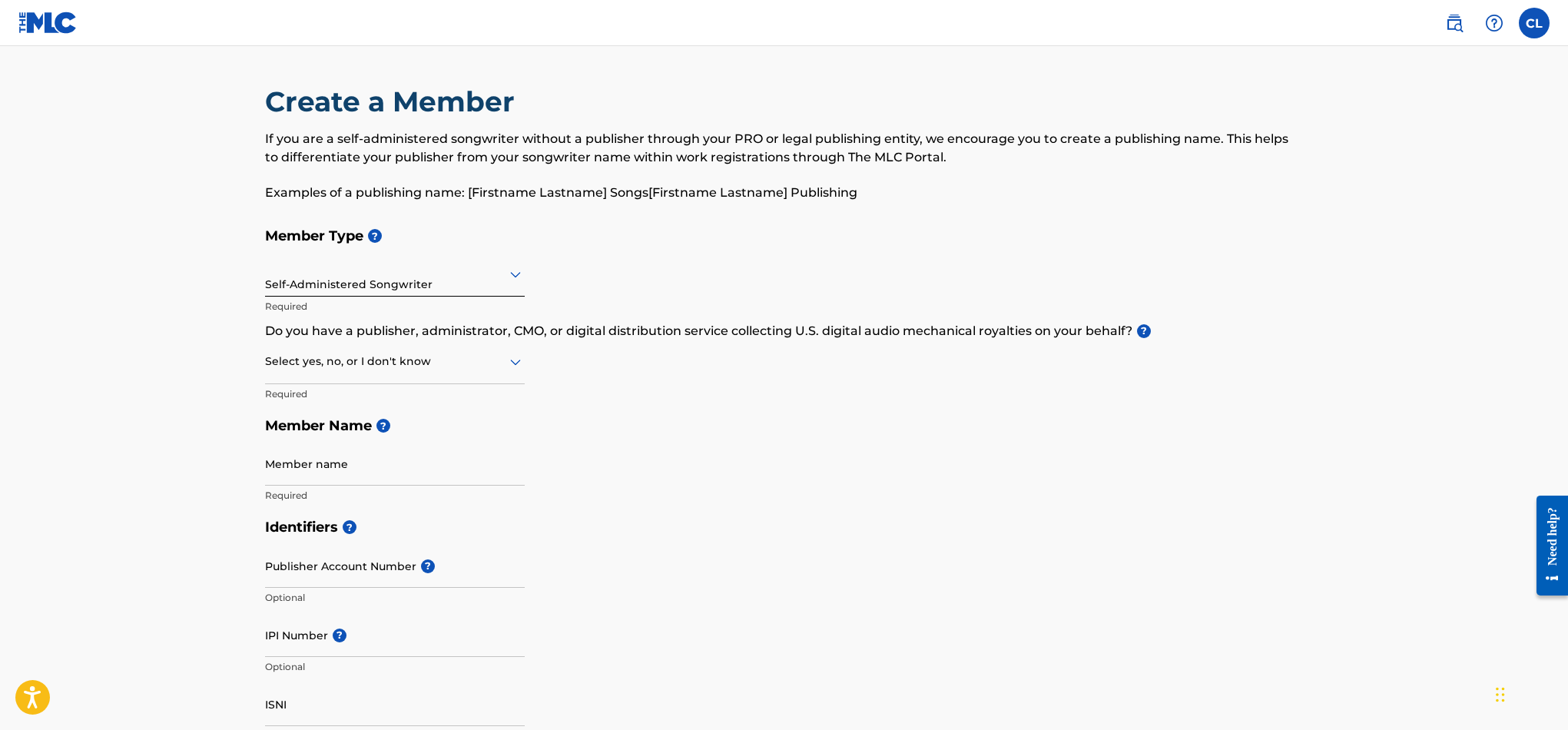
click at [337, 286] on div "Self-Administered Songwriter" at bounding box center [395, 274] width 260 height 38
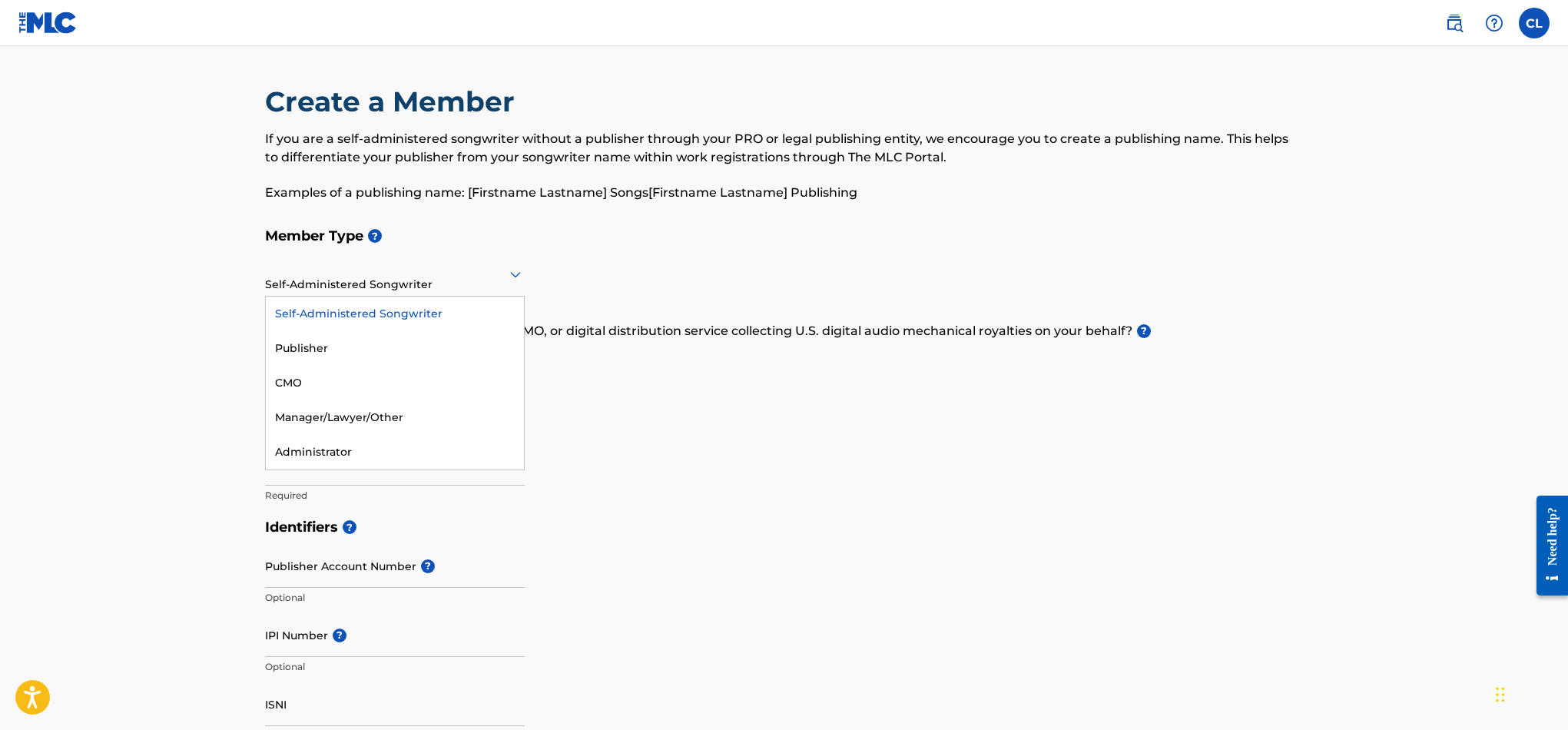
click at [314, 315] on div "Self-Administered Songwriter" at bounding box center [395, 314] width 258 height 34
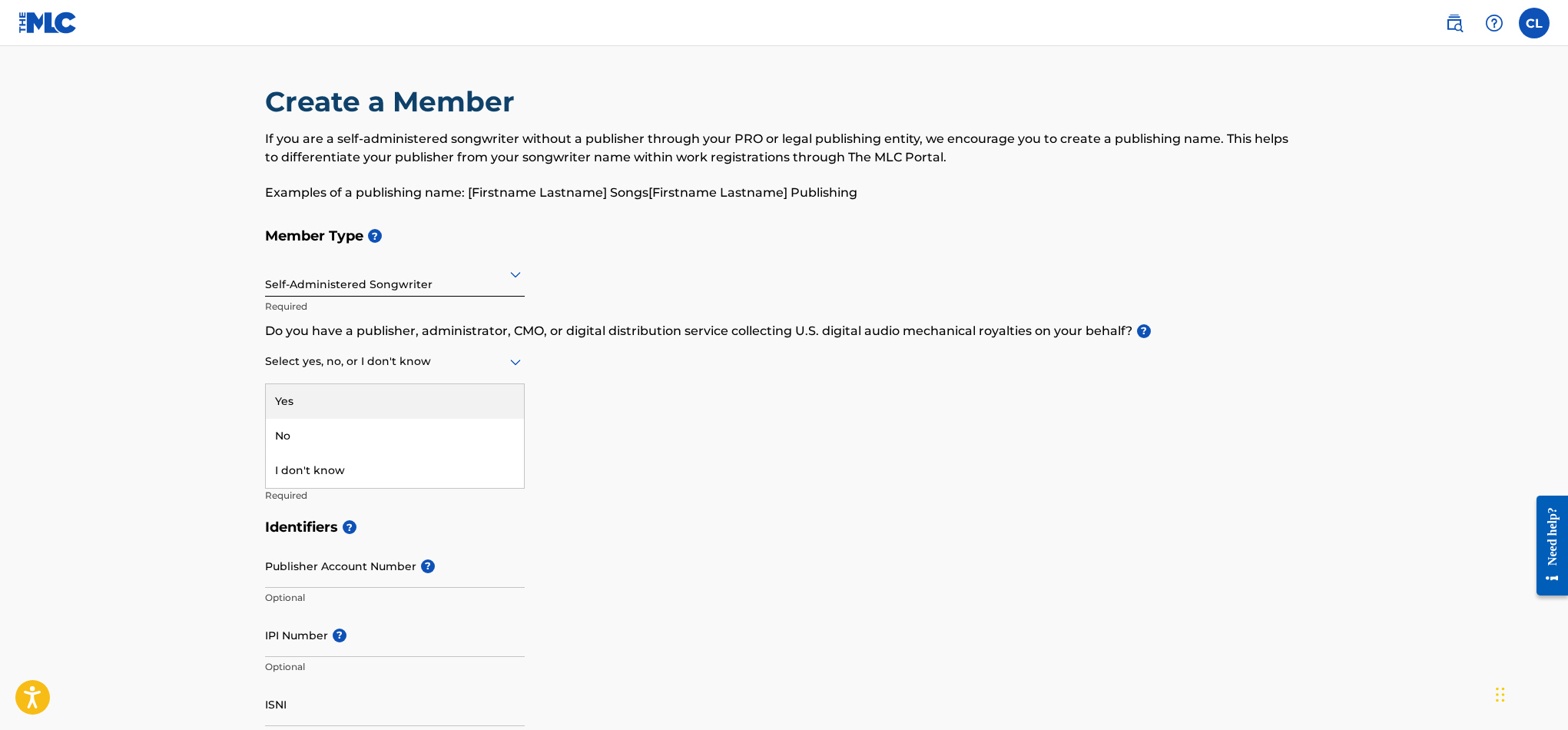
click at [366, 364] on div at bounding box center [395, 362] width 260 height 19
click at [338, 438] on div "No" at bounding box center [395, 436] width 258 height 34
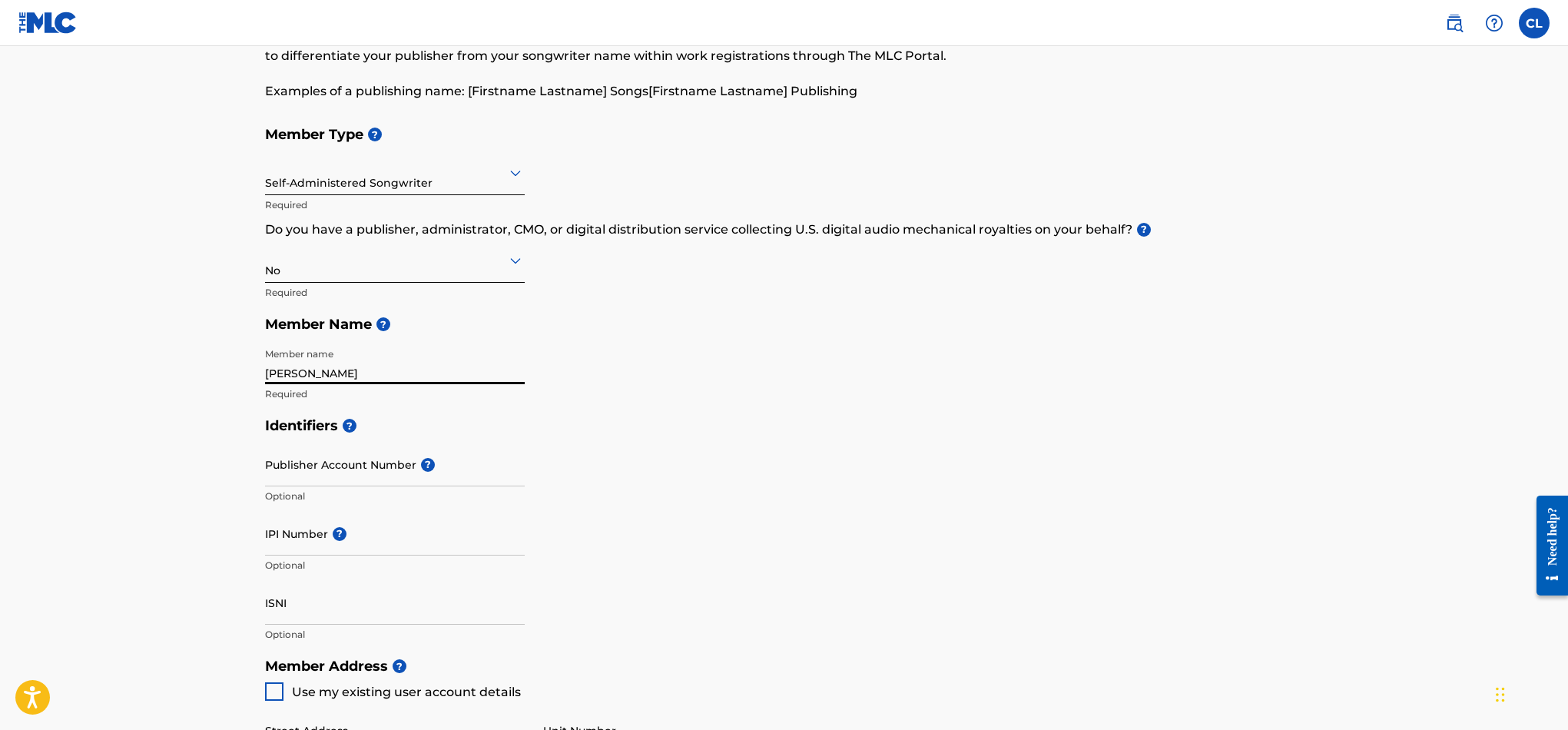
scroll to position [217, 0]
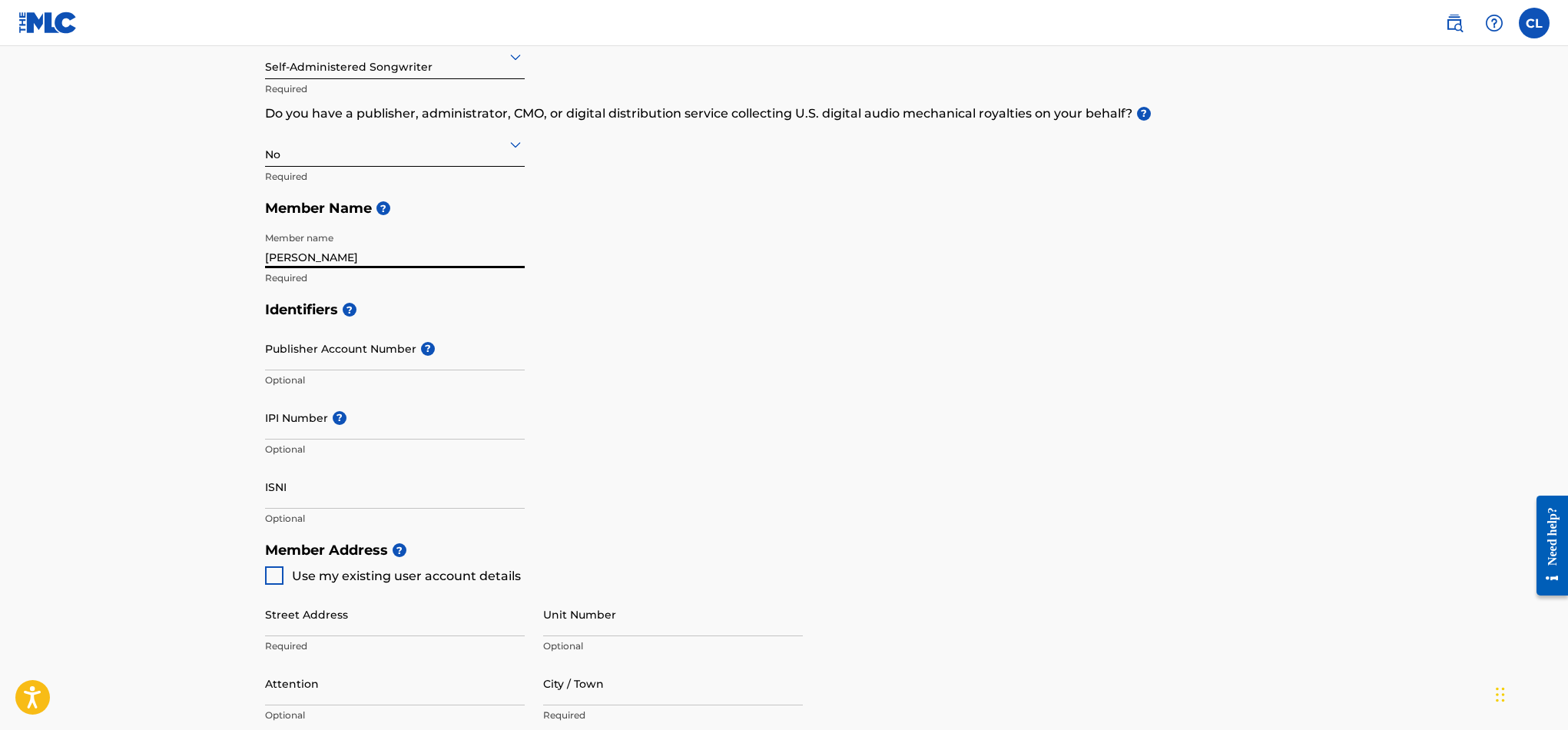
type input "Caleb Litalien"
click at [726, 468] on div "Identifiers ? Publisher Account Number ? Optional IPI Number ? Optional ISNI Op…" at bounding box center [784, 413] width 1038 height 240
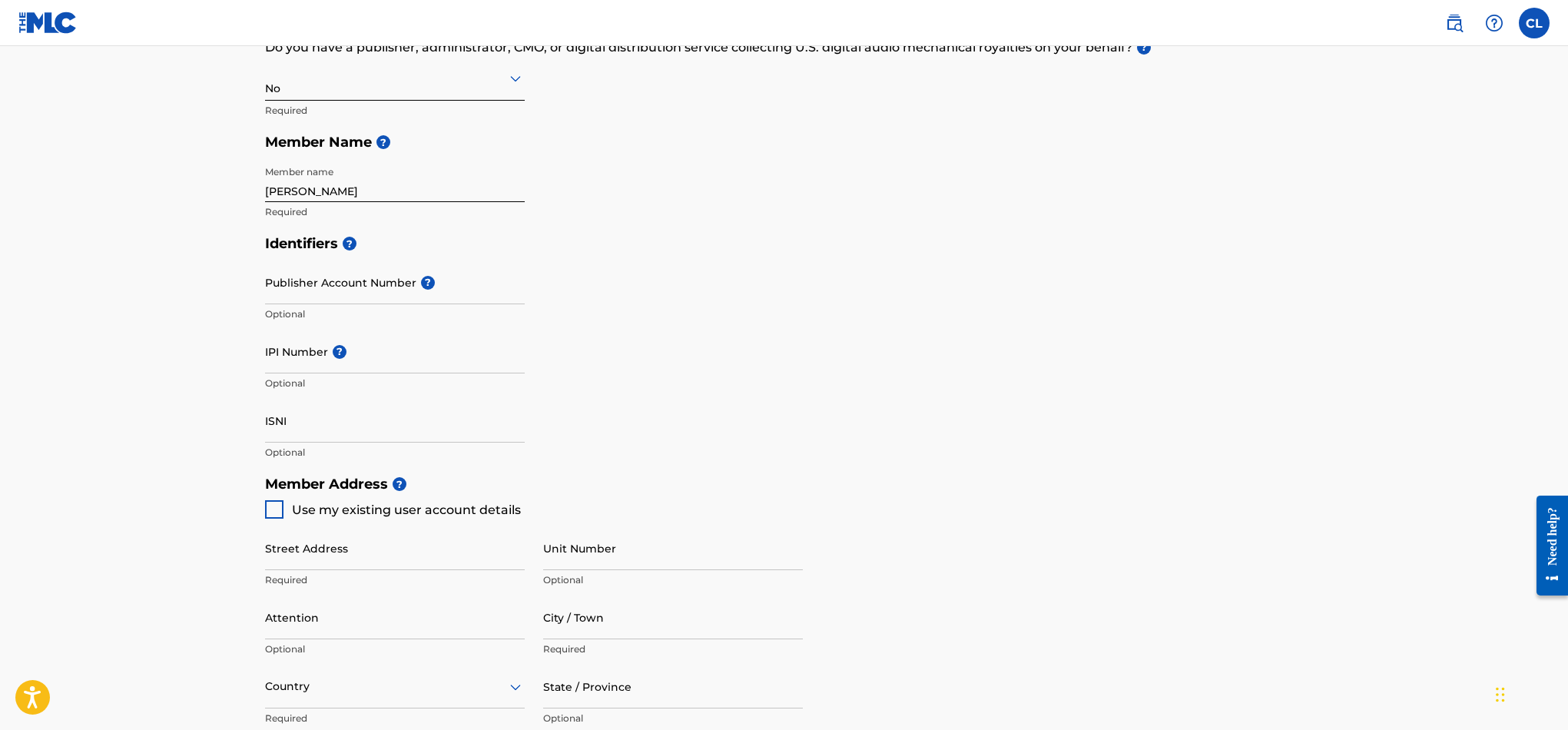
scroll to position [284, 0]
click at [298, 366] on input "IPI Number ?" at bounding box center [395, 351] width 260 height 44
type input "00683701924"
click at [984, 462] on div "Identifiers ? Publisher Account Number ? Optional IPI Number ? 00683701924 Opti…" at bounding box center [784, 347] width 1038 height 240
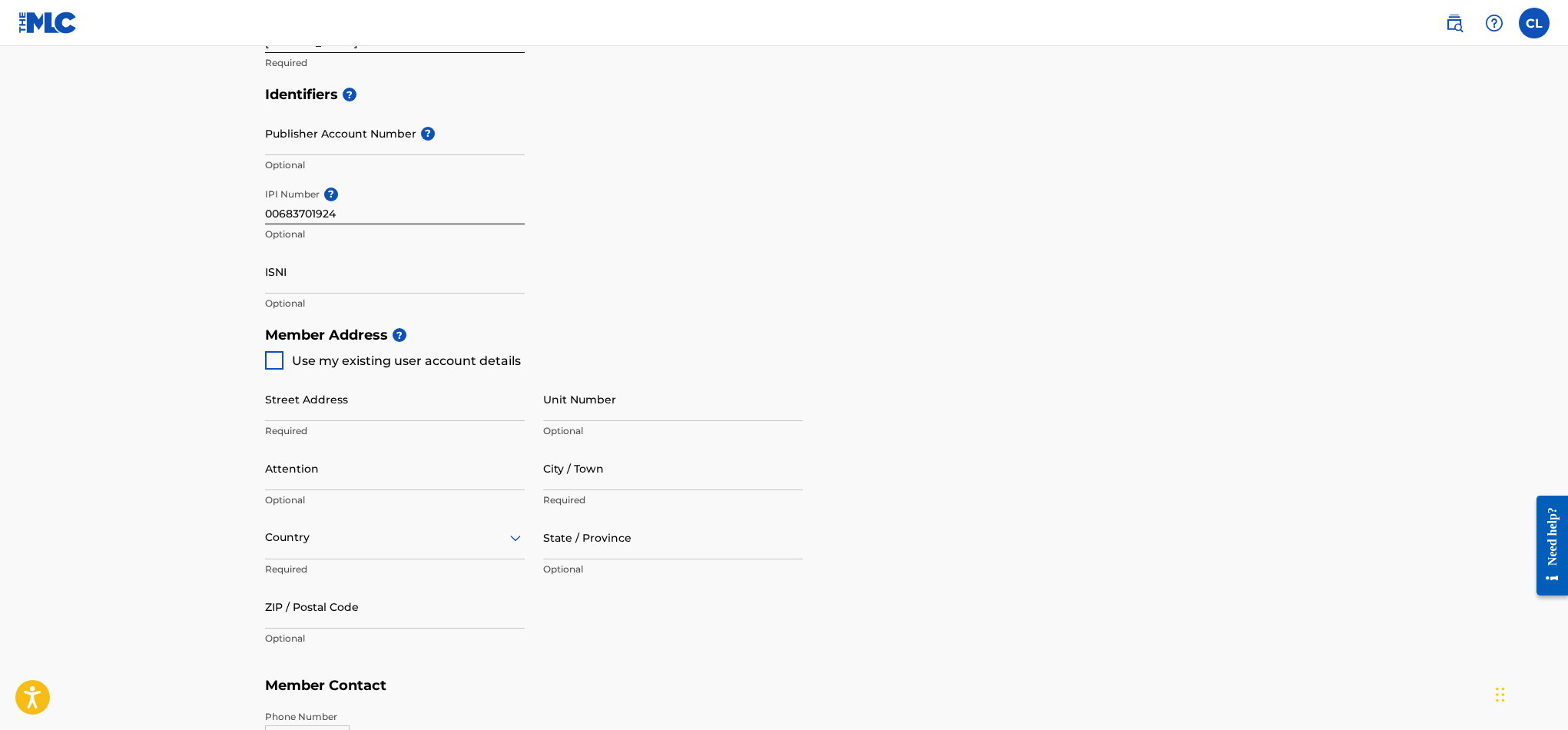
scroll to position [433, 0]
click at [275, 358] on div at bounding box center [274, 361] width 19 height 19
type input "[STREET_ADDRESS]"
type input "Nashua"
type input "03062"
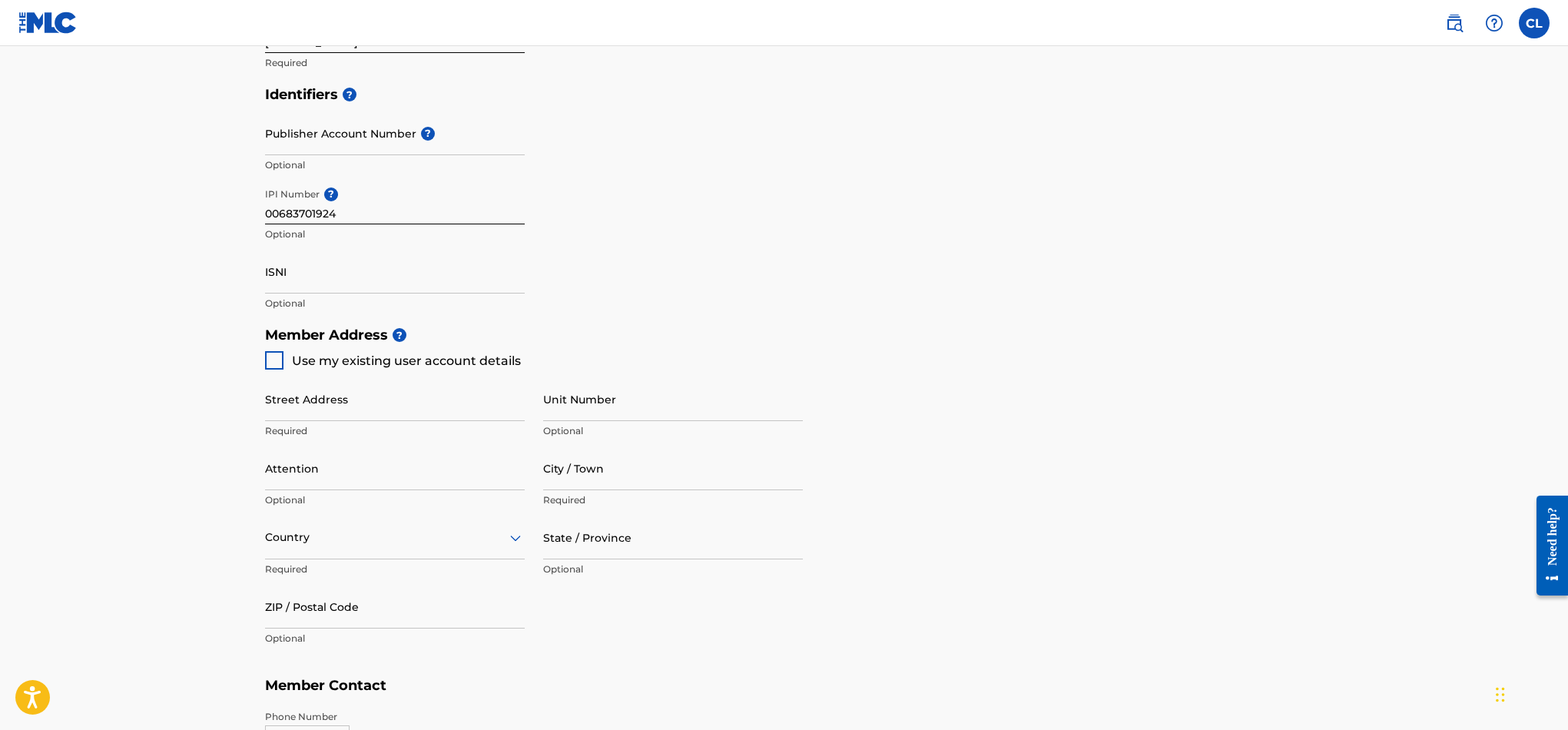
type input "603"
type input "9433042"
type input "genre2025@gmail.com"
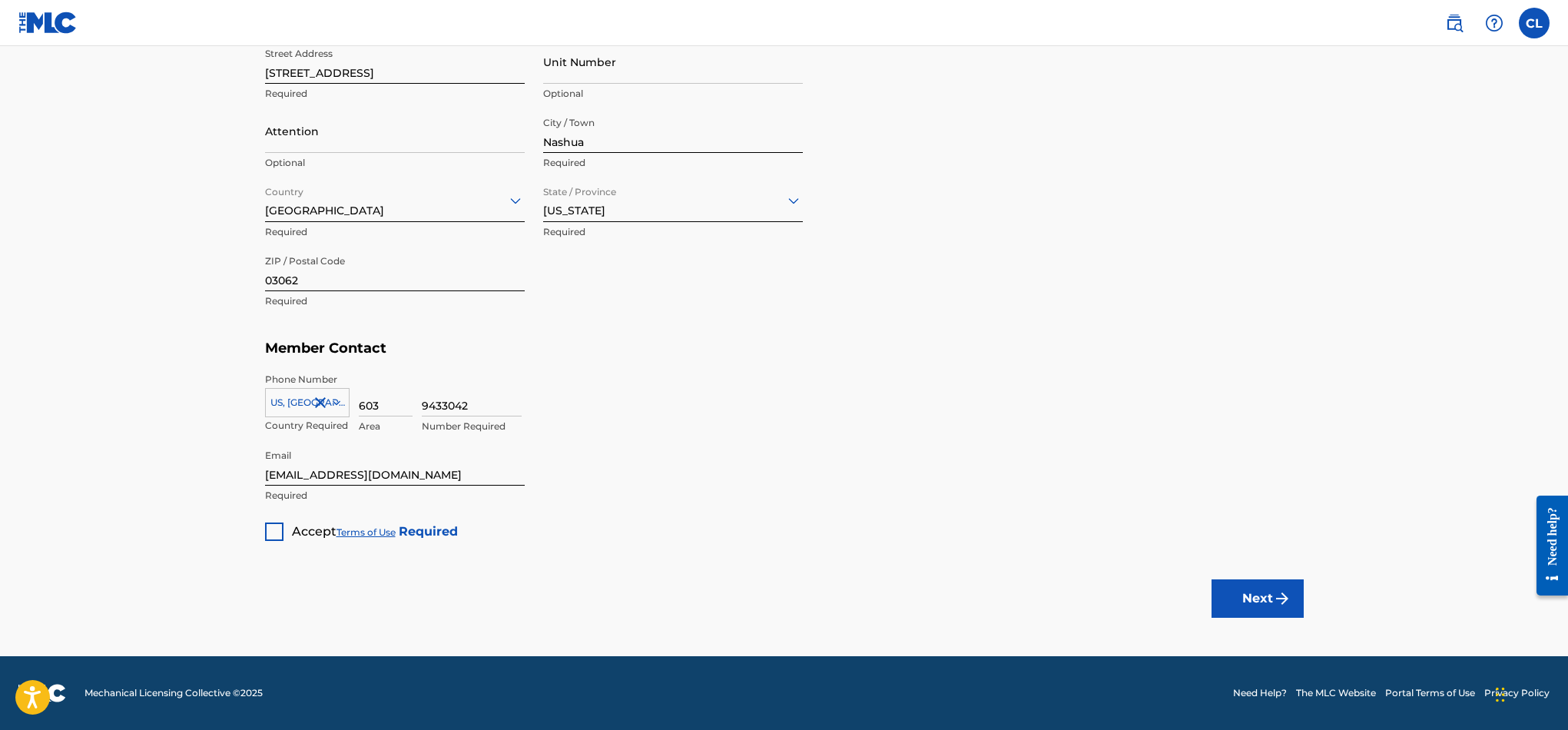
scroll to position [768, 0]
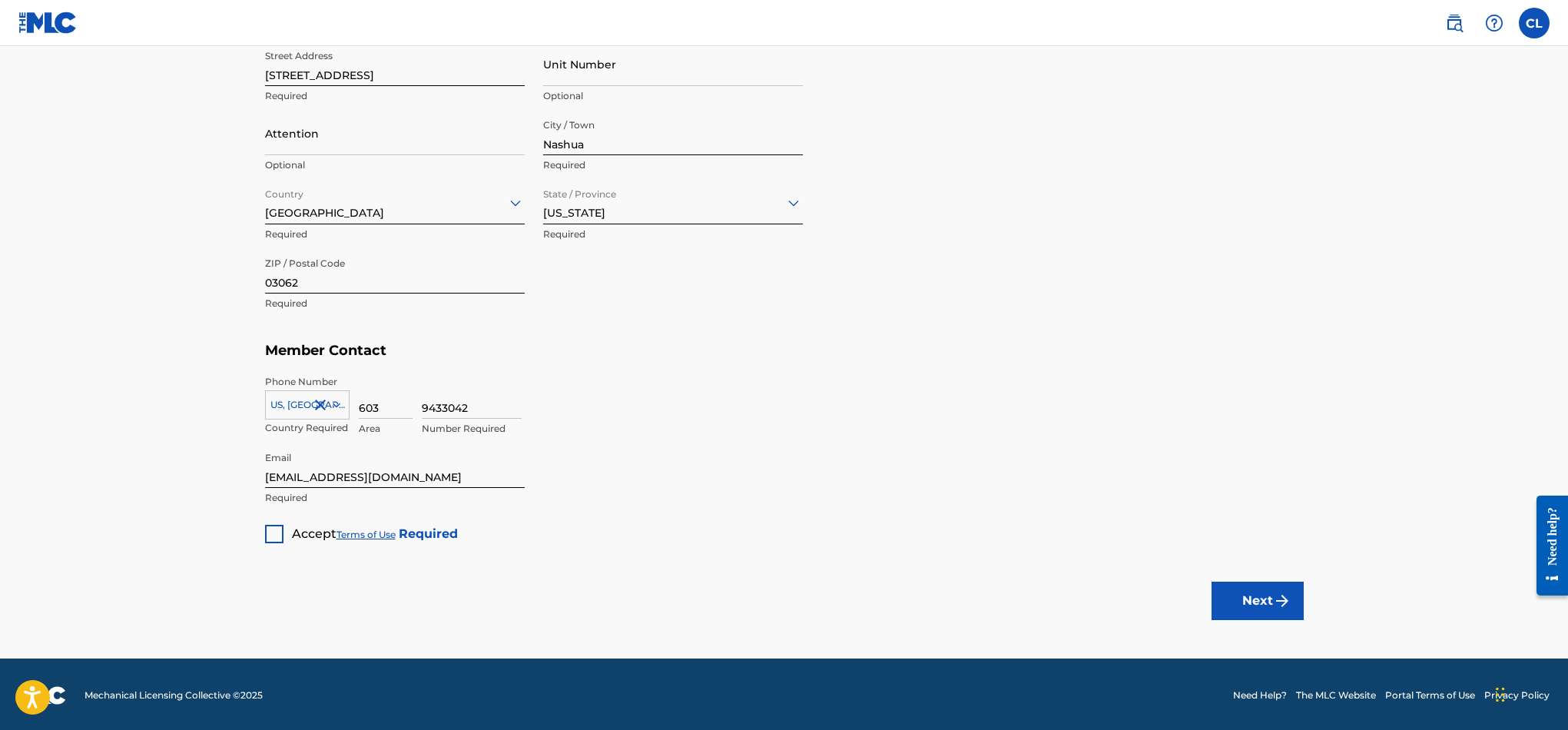
click at [270, 528] on div at bounding box center [274, 534] width 19 height 19
click at [1277, 592] on img "submit" at bounding box center [1282, 601] width 19 height 19
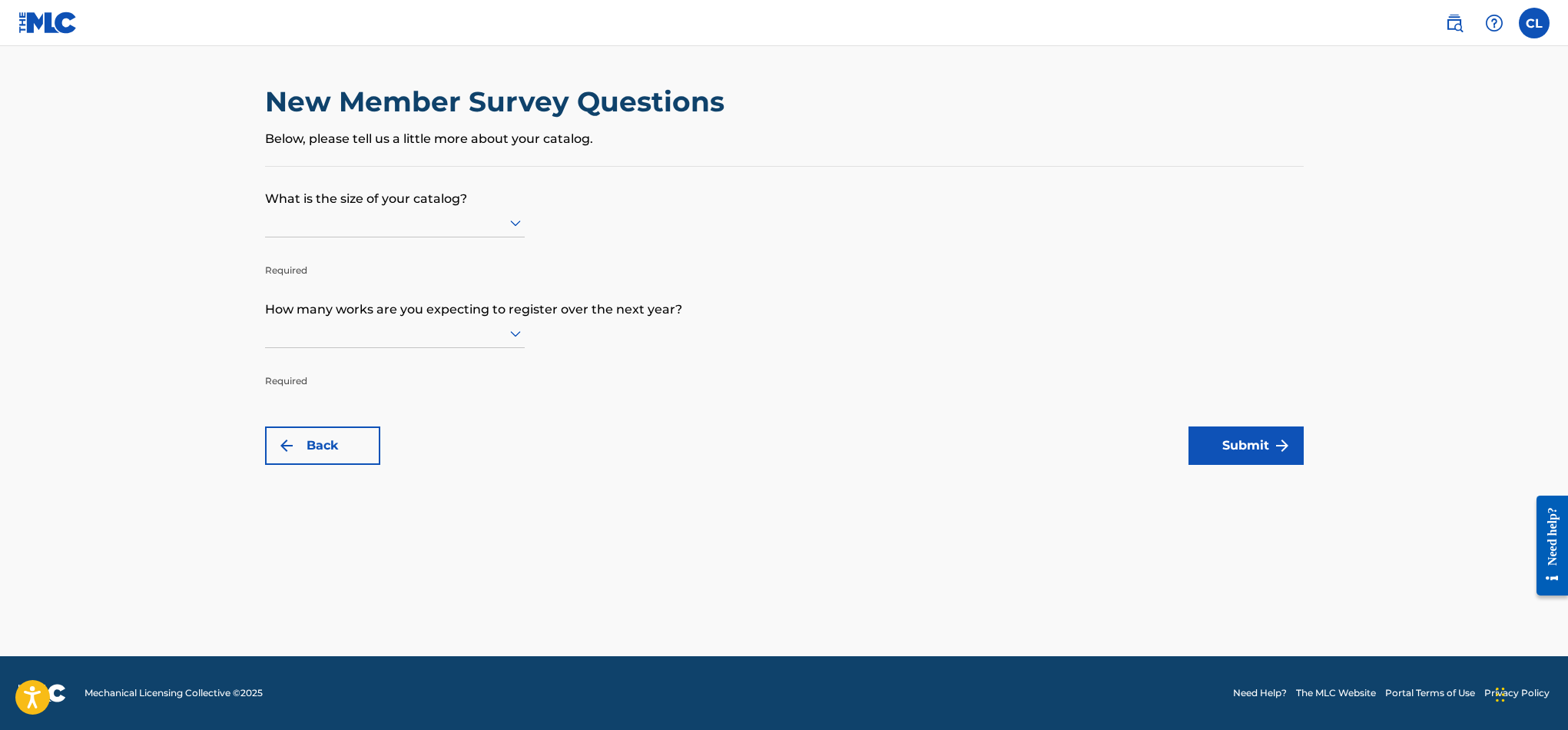
click at [483, 232] on div at bounding box center [395, 222] width 260 height 19
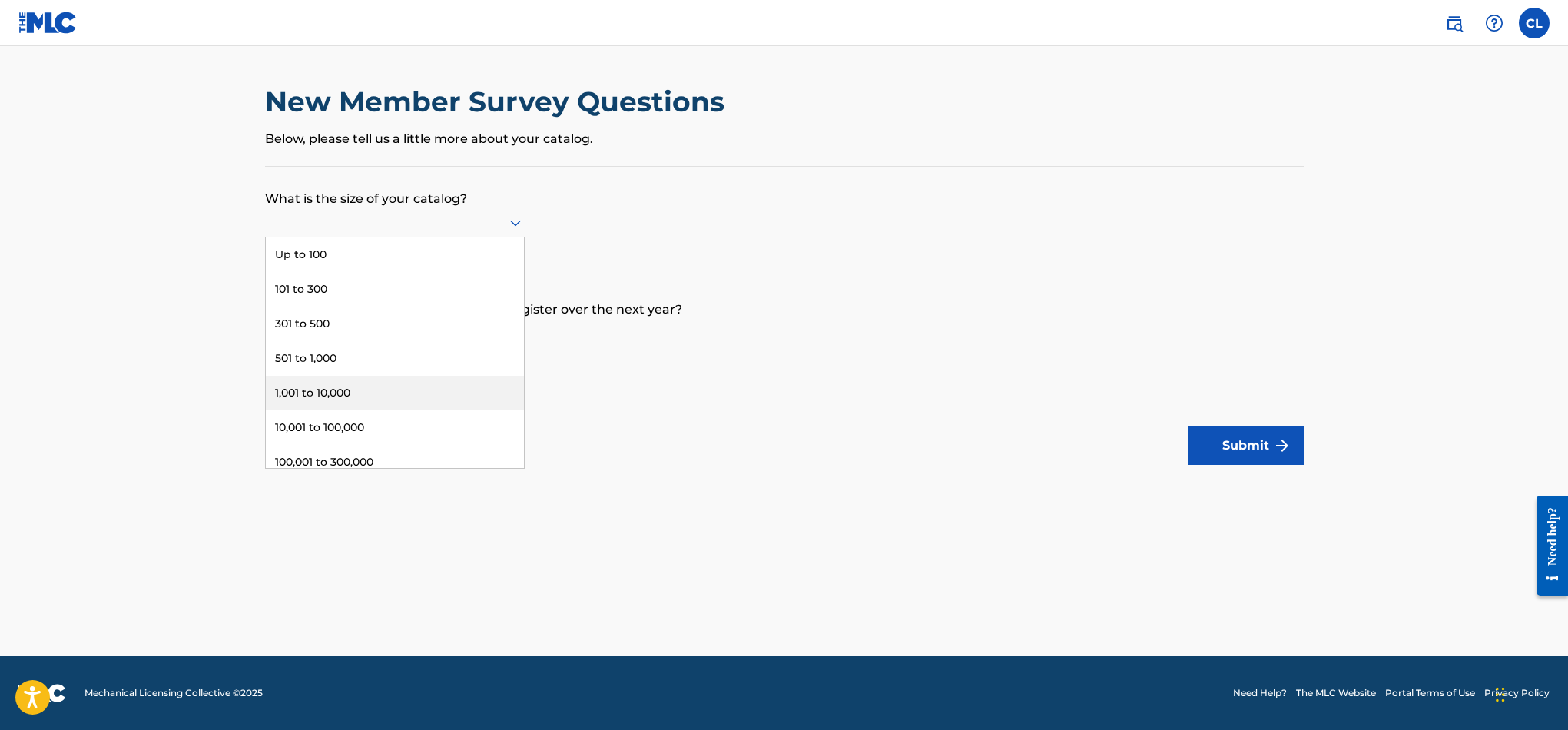
click at [331, 410] on div "1,001 to 10,000" at bounding box center [395, 393] width 258 height 34
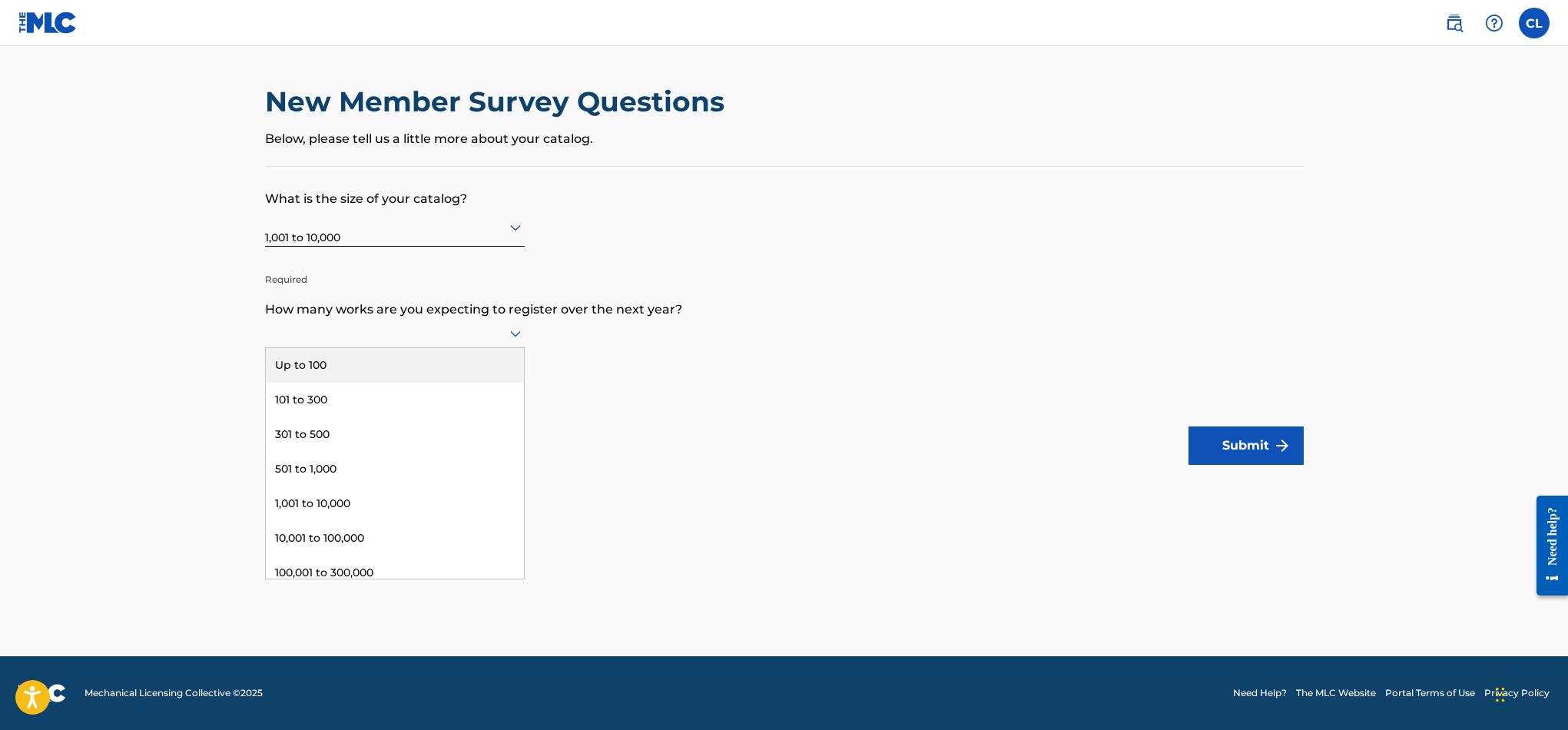
click at [347, 339] on div at bounding box center [395, 333] width 260 height 19
click at [345, 383] on div "Up to 100" at bounding box center [395, 365] width 258 height 34
click at [447, 345] on div at bounding box center [395, 338] width 260 height 19
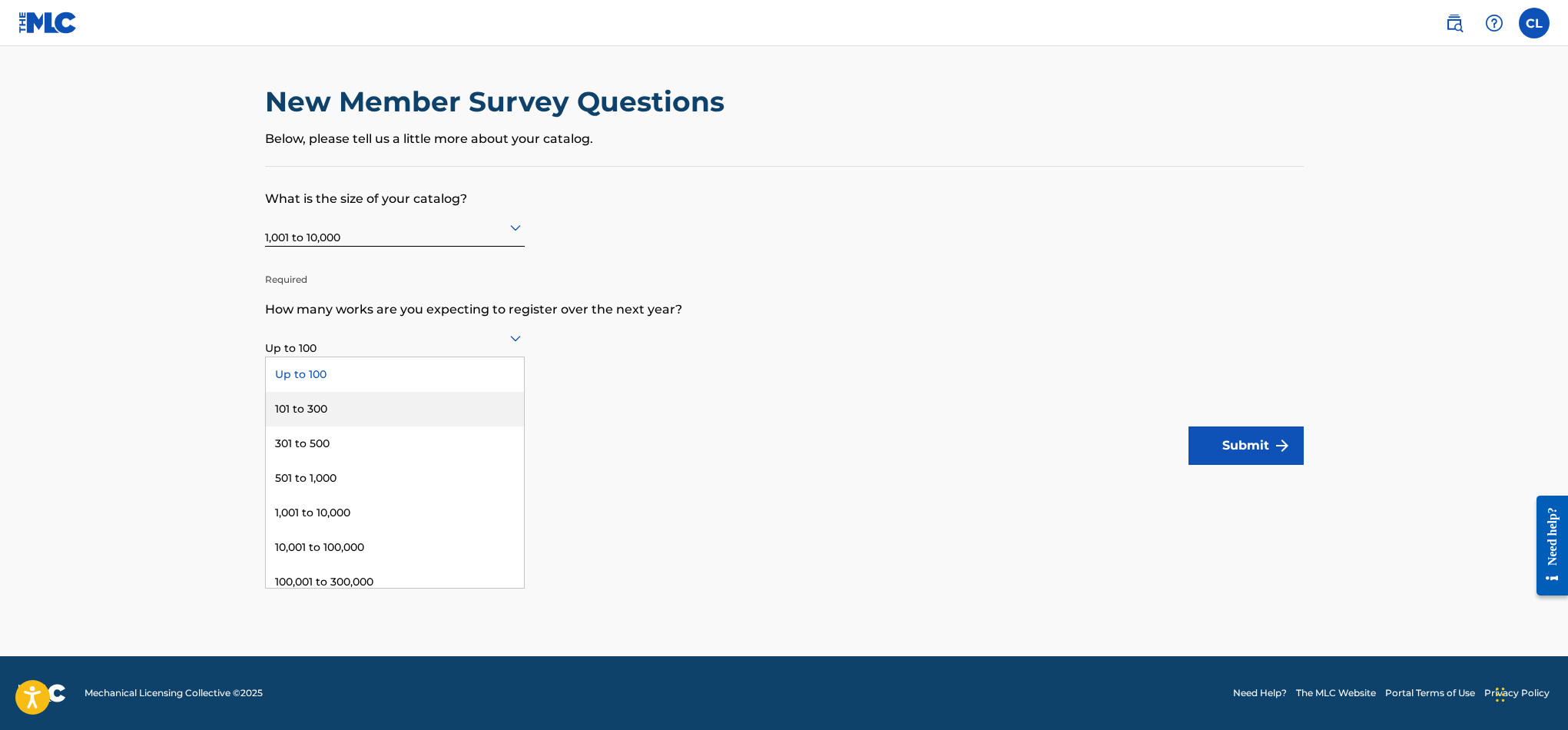
click at [372, 413] on div "101 to 300" at bounding box center [395, 409] width 258 height 34
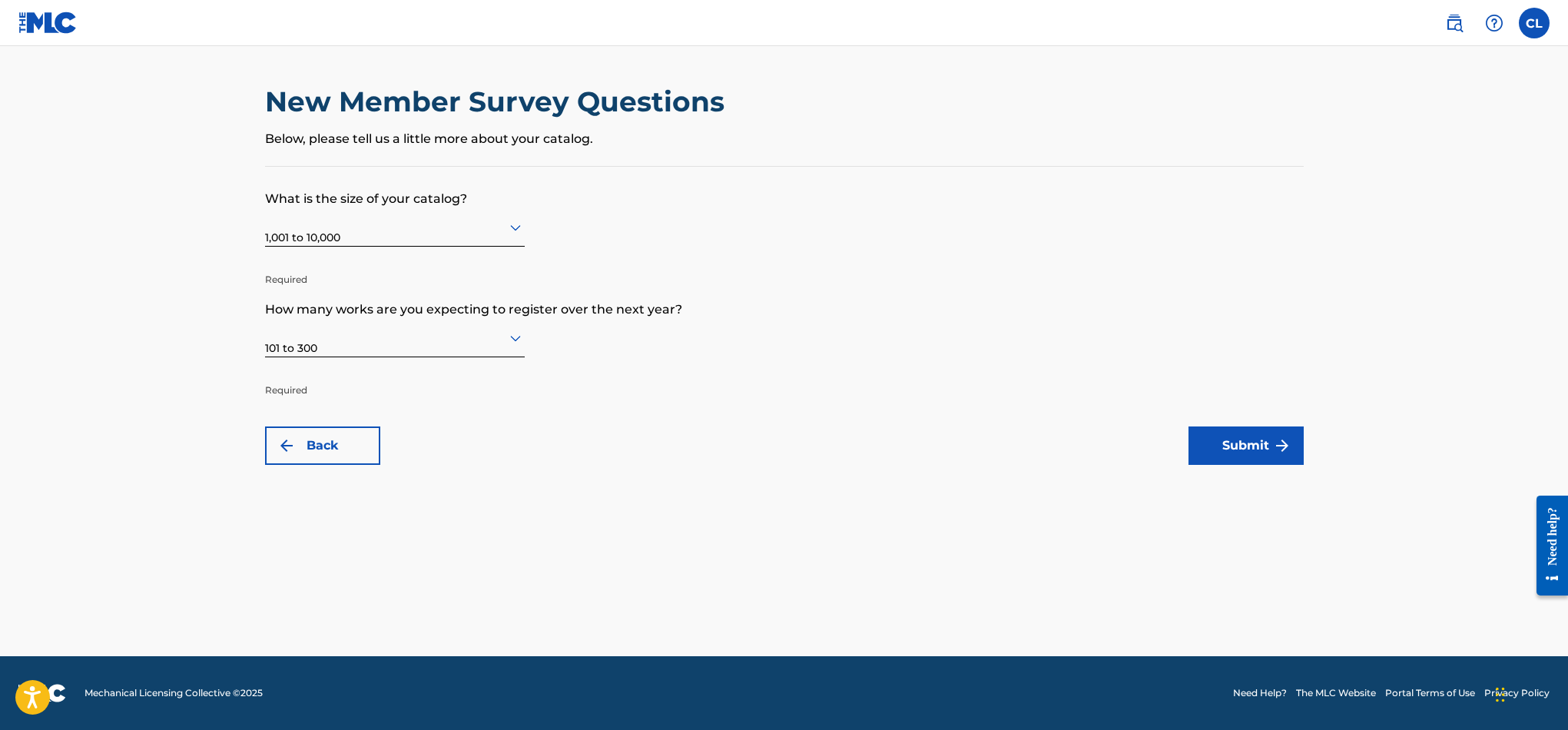
click at [1257, 444] on button "Submit" at bounding box center [1246, 445] width 115 height 38
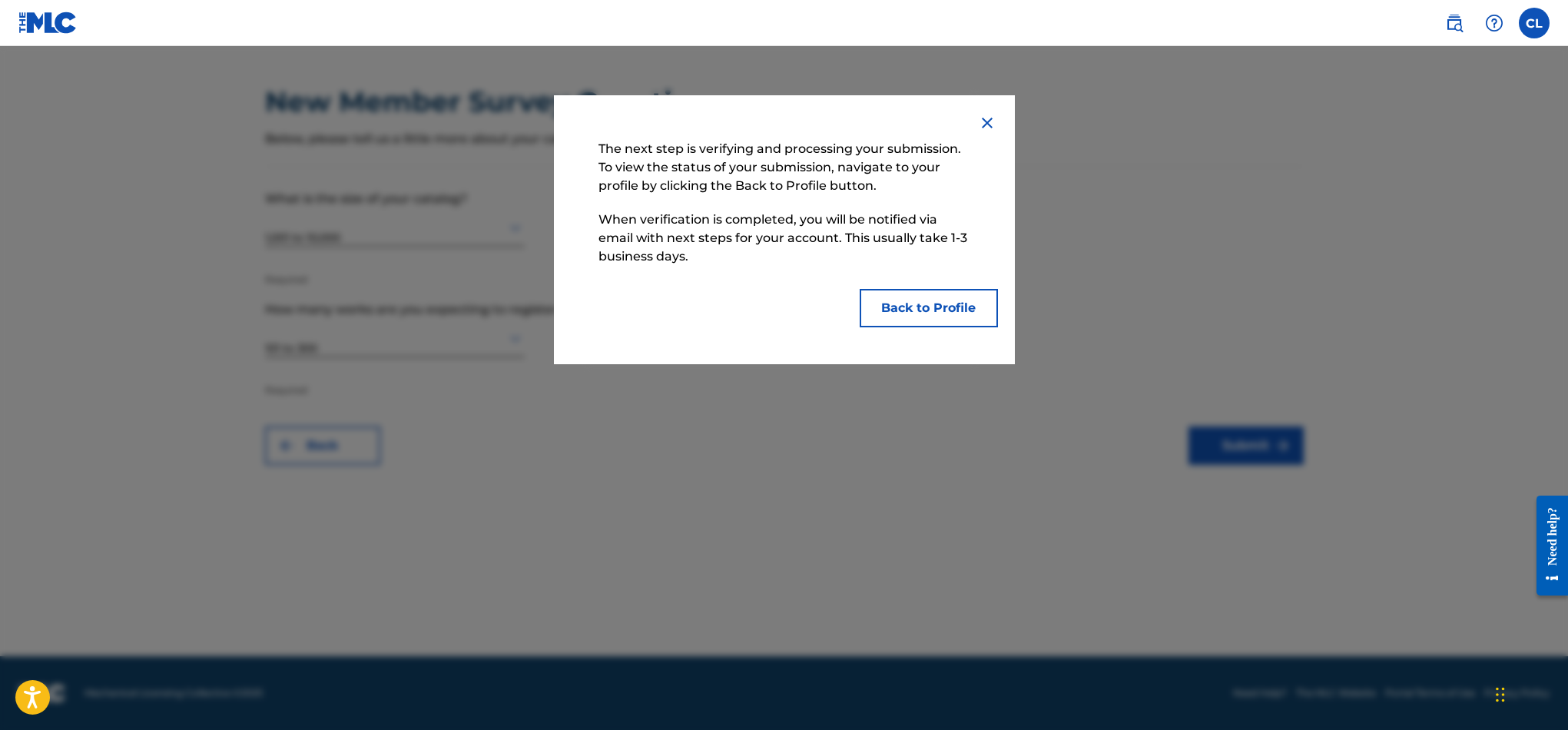
click at [953, 312] on button "Back to Profile" at bounding box center [929, 308] width 138 height 38
